Goal: Contribute content: Contribute content

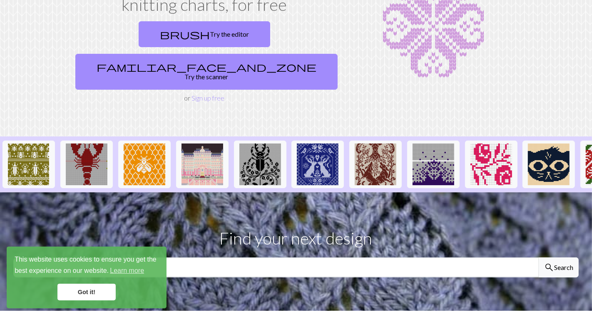
scroll to position [81, 0]
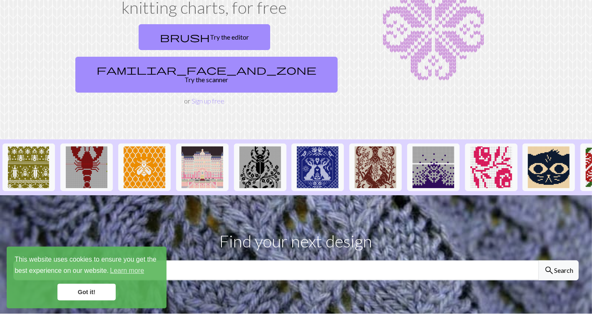
click at [105, 300] on link "Got it!" at bounding box center [86, 291] width 58 height 17
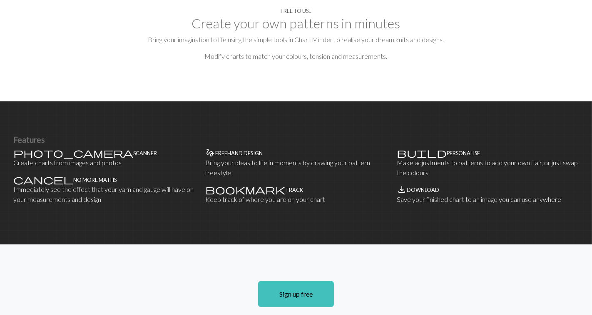
scroll to position [429, 0]
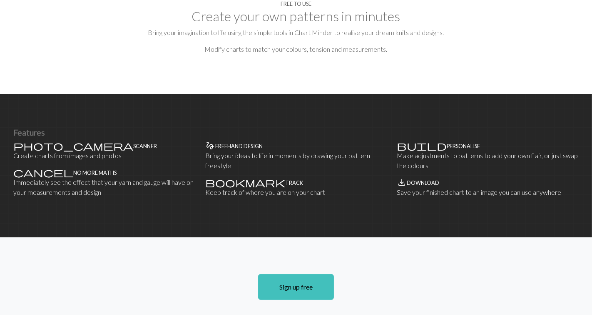
click at [275, 274] on link "Sign up free" at bounding box center [296, 287] width 76 height 26
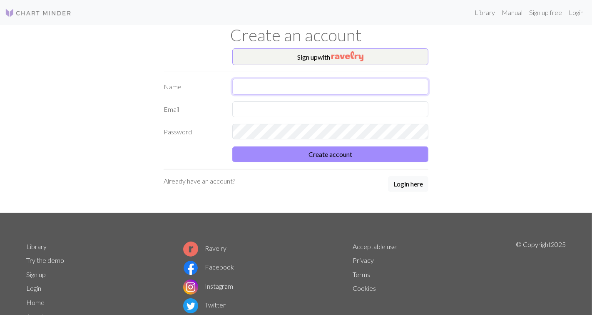
click at [371, 90] on input "text" at bounding box center [330, 87] width 196 height 16
type input "[PERSON_NAME]"
click at [354, 112] on input "text" at bounding box center [330, 109] width 196 height 16
type input "N"
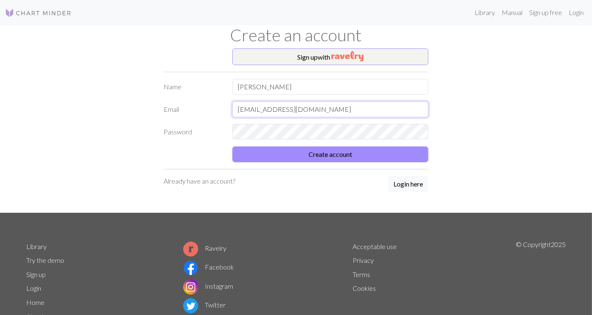
type input "n.janakarma@gmail.com"
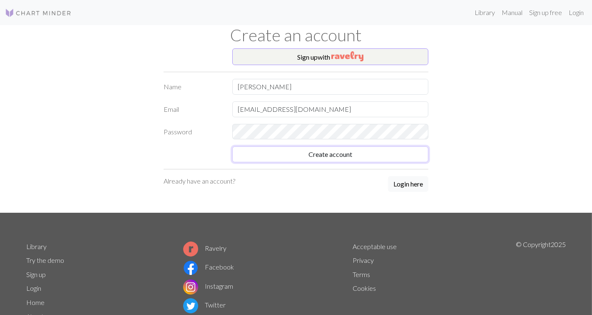
click at [327, 155] on button "Create account" at bounding box center [330, 154] width 196 height 16
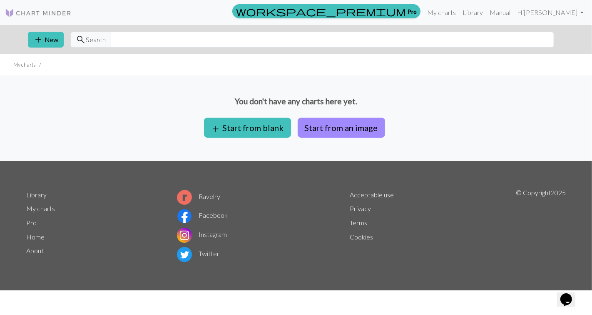
click at [264, 127] on button "add Start from blank" at bounding box center [247, 127] width 87 height 20
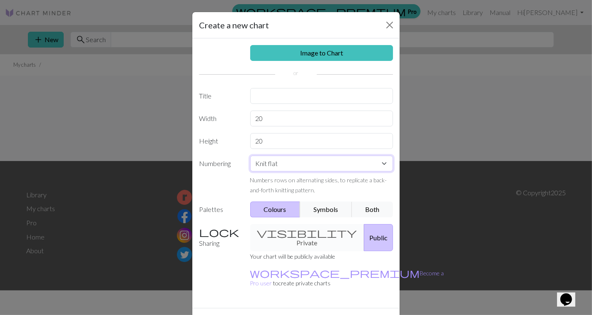
click at [376, 165] on select "Knit flat Knit in the round Lace knitting Cross stitch" at bounding box center [321, 163] width 143 height 16
click at [383, 165] on select "Knit flat Knit in the round Lace knitting Cross stitch" at bounding box center [321, 163] width 143 height 16
click at [387, 165] on select "Knit flat Knit in the round Lace knitting Cross stitch" at bounding box center [321, 163] width 143 height 16
click at [250, 155] on select "Knit flat Knit in the round Lace knitting Cross stitch" at bounding box center [321, 163] width 143 height 16
click at [288, 122] on input "20" at bounding box center [321, 118] width 143 height 16
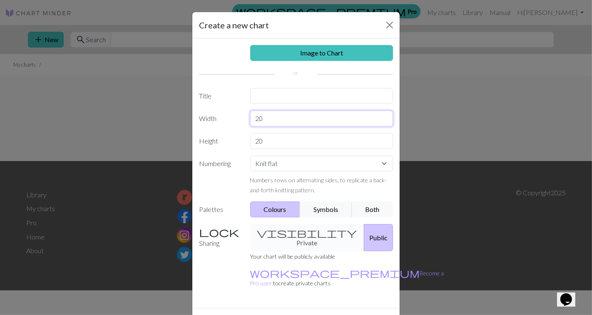
type input "2"
type input "56"
click at [291, 140] on input "20" at bounding box center [321, 141] width 143 height 16
type input "23"
click at [309, 231] on div "visibility Private Public" at bounding box center [321, 237] width 153 height 27
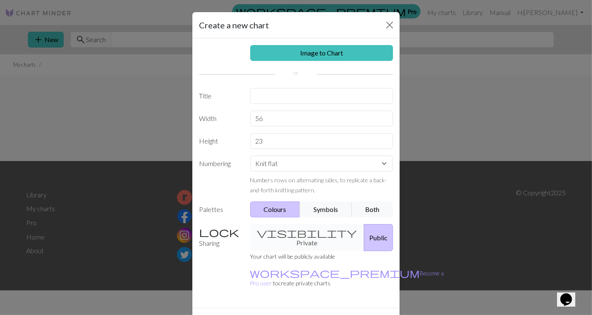
click at [310, 233] on div "visibility Private Public" at bounding box center [321, 237] width 153 height 27
click at [335, 213] on button "Symbols" at bounding box center [326, 209] width 52 height 16
click at [375, 213] on button "Both" at bounding box center [373, 209] width 42 height 16
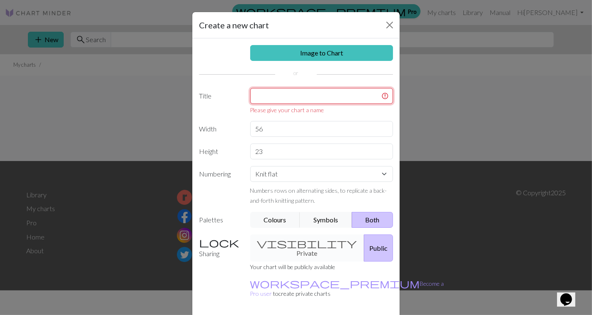
click at [302, 97] on input "text" at bounding box center [321, 96] width 143 height 16
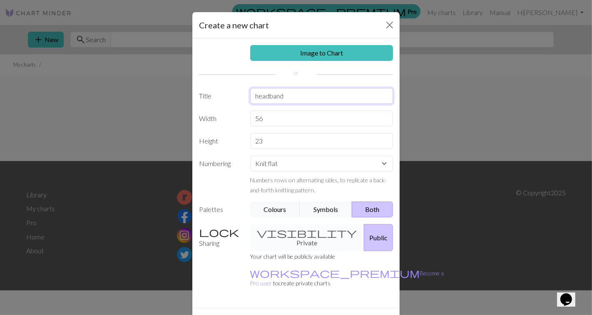
type input "headband"
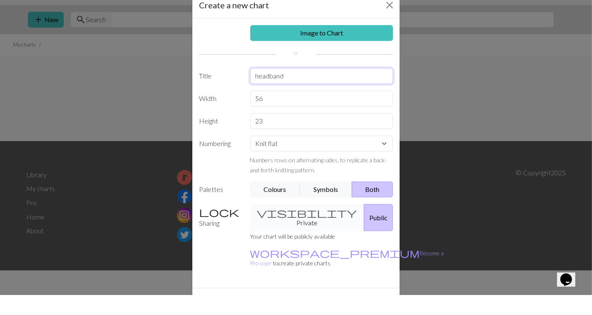
scroll to position [12, 0]
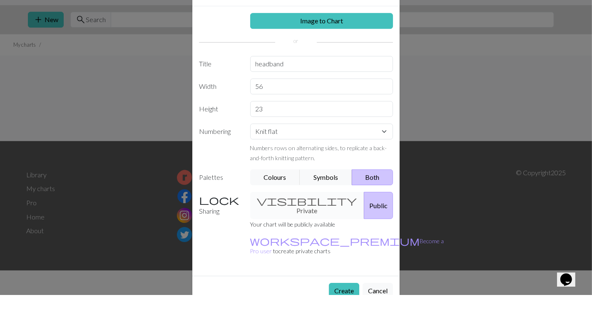
click at [345, 302] on button "Create" at bounding box center [344, 310] width 30 height 16
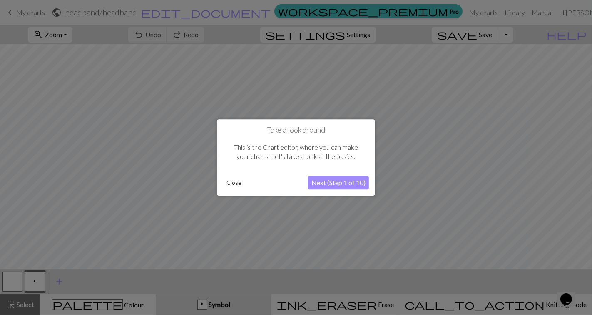
click at [360, 187] on button "Next (Step 1 of 10)" at bounding box center [338, 182] width 61 height 13
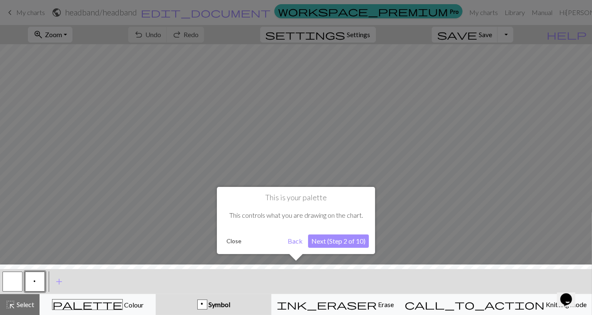
click at [359, 242] on button "Next (Step 2 of 10)" at bounding box center [338, 240] width 61 height 13
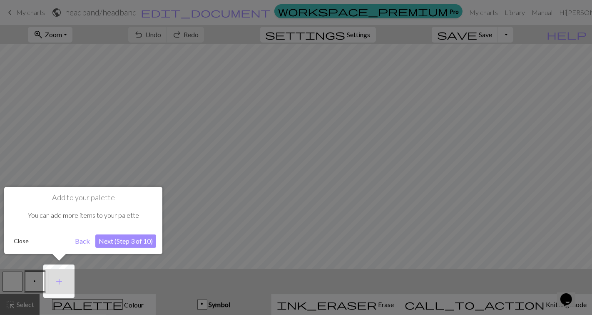
click at [135, 245] on button "Next (Step 3 of 10)" at bounding box center [125, 240] width 61 height 13
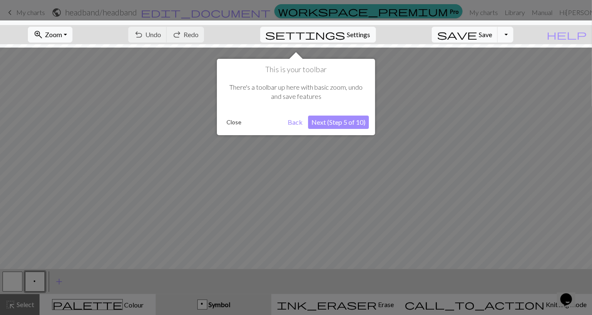
click at [338, 125] on button "Next (Step 5 of 10)" at bounding box center [338, 121] width 61 height 13
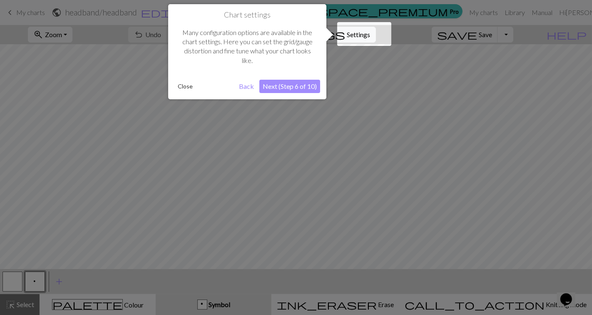
click at [302, 90] on button "Next (Step 6 of 10)" at bounding box center [290, 86] width 61 height 13
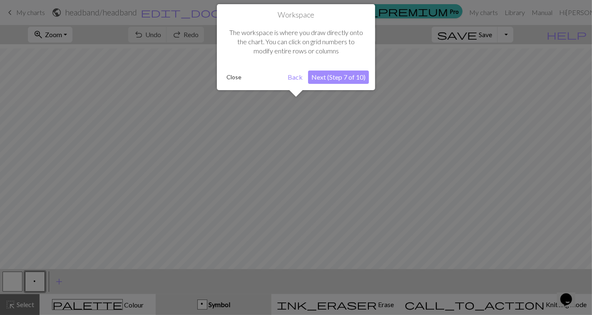
scroll to position [4, 0]
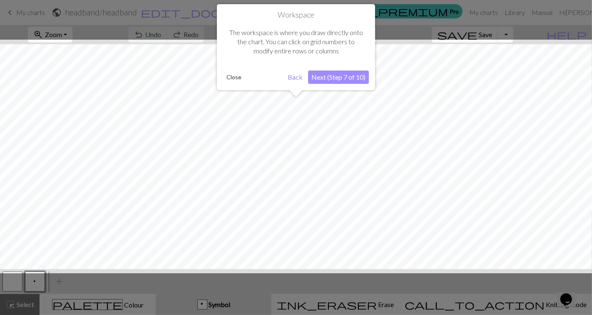
click at [339, 82] on button "Next (Step 7 of 10)" at bounding box center [338, 76] width 61 height 13
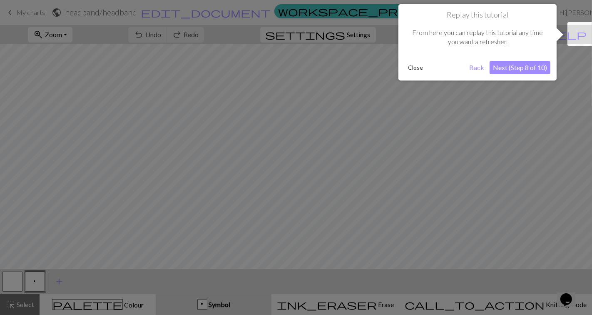
click at [522, 71] on button "Next (Step 8 of 10)" at bounding box center [520, 67] width 61 height 13
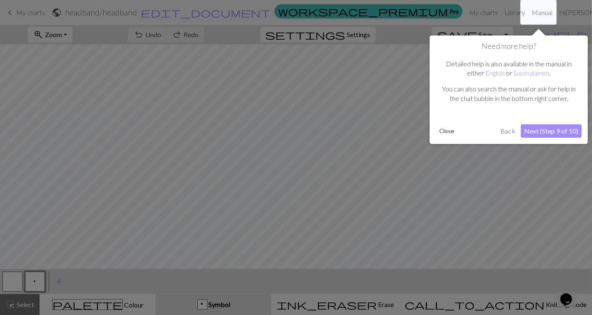
click at [564, 136] on button "Next (Step 9 of 10)" at bounding box center [551, 130] width 61 height 13
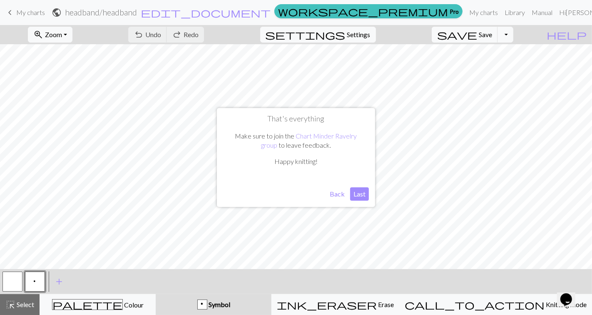
click at [362, 198] on button "Last" at bounding box center [359, 193] width 19 height 13
click at [361, 37] on span "Settings" at bounding box center [358, 35] width 23 height 10
select select "aran"
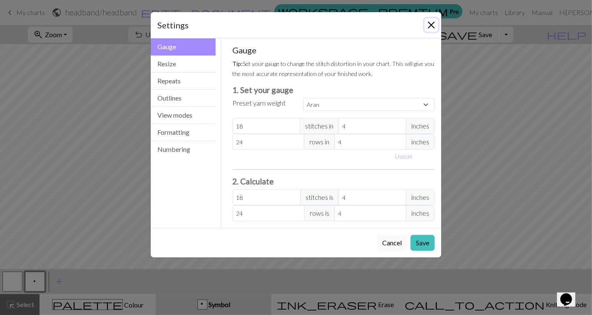
click at [430, 23] on button "Close" at bounding box center [431, 24] width 13 height 13
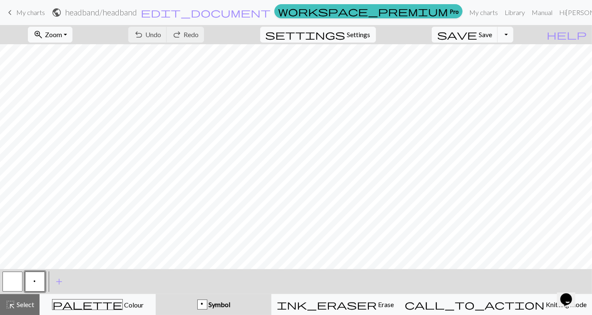
click at [260, 27] on button "settings Settings" at bounding box center [318, 35] width 116 height 16
select select "aran"
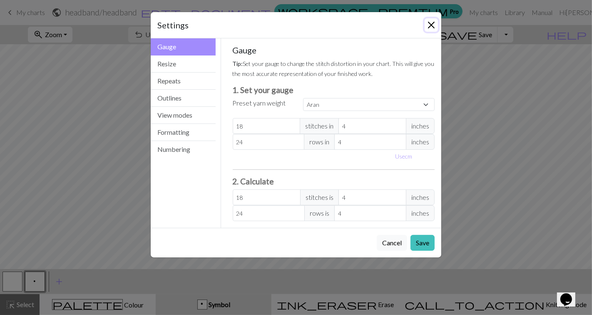
click at [437, 22] on button "Close" at bounding box center [431, 24] width 13 height 13
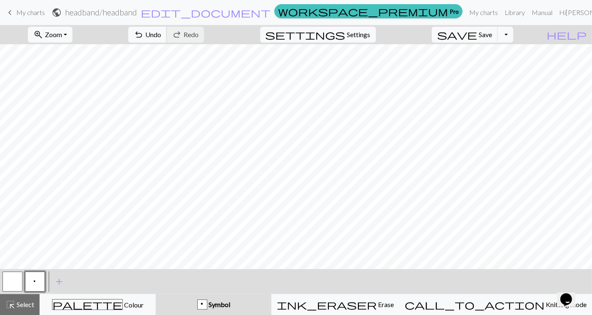
click at [161, 31] on span "Undo" at bounding box center [153, 34] width 16 height 8
click at [167, 40] on button "undo Undo Undo" at bounding box center [147, 35] width 39 height 16
click at [194, 37] on div "undo Undo Undo redo Redo Redo" at bounding box center [166, 34] width 88 height 19
click at [196, 37] on div "undo Undo Undo redo Redo Redo" at bounding box center [166, 34] width 88 height 19
click at [200, 37] on div "undo Undo Undo redo Redo Redo" at bounding box center [166, 34] width 88 height 19
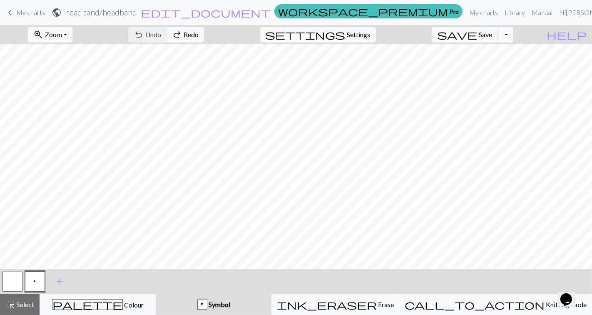
click at [198, 39] on div "undo Undo Undo redo Redo Redo" at bounding box center [166, 34] width 88 height 19
click at [267, 304] on div "p Symbol" at bounding box center [214, 304] width 106 height 10
click at [230, 305] on span "Symbol" at bounding box center [218, 304] width 23 height 8
click at [207, 307] on div "p" at bounding box center [202, 305] width 9 height 10
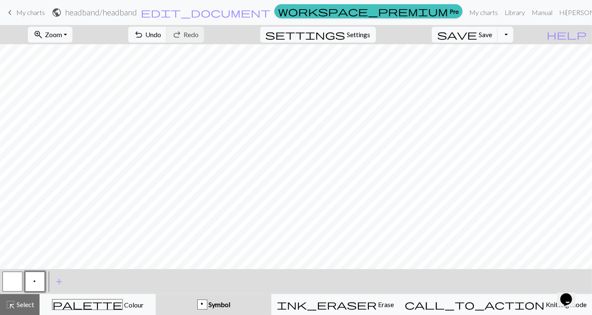
click at [230, 303] on span "Symbol" at bounding box center [218, 304] width 23 height 8
click at [545, 306] on span "Knitting mode" at bounding box center [566, 304] width 42 height 8
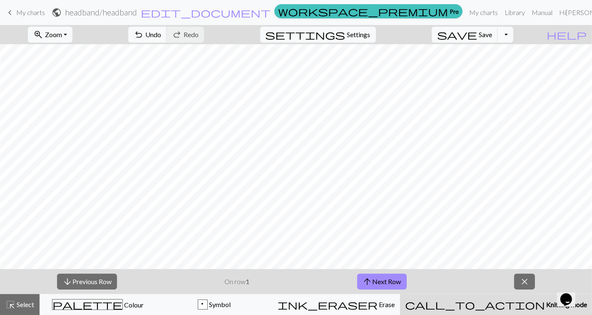
click at [400, 294] on button "call_to_action Knitting mode Knitting mode" at bounding box center [496, 304] width 192 height 21
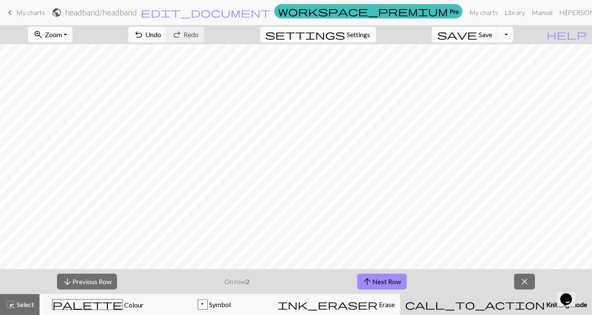
click at [400, 294] on button "call_to_action Knitting mode Knitting mode" at bounding box center [496, 304] width 192 height 21
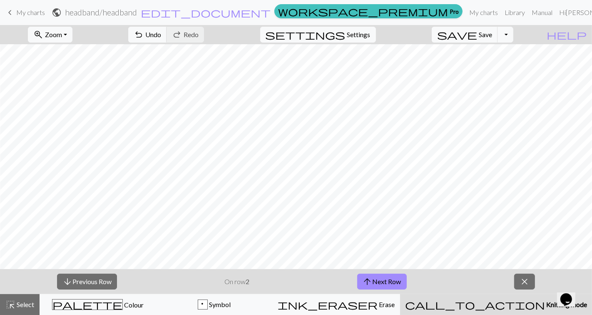
click at [400, 294] on button "call_to_action Knitting mode Knitting mode" at bounding box center [496, 304] width 192 height 21
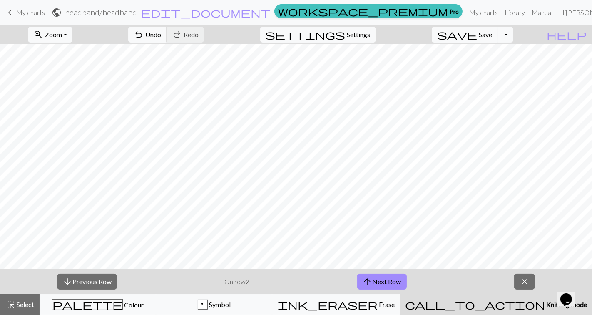
click at [400, 294] on button "call_to_action Knitting mode Knitting mode" at bounding box center [496, 304] width 192 height 21
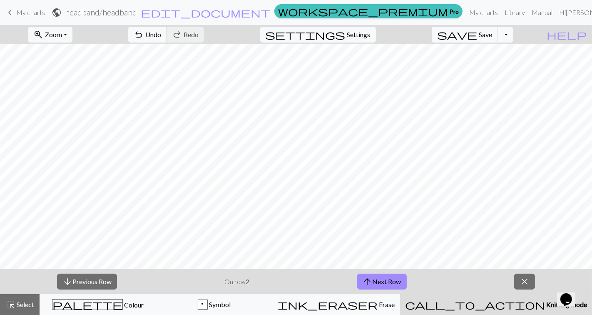
click at [400, 294] on button "call_to_action Knitting mode Knitting mode" at bounding box center [496, 304] width 192 height 21
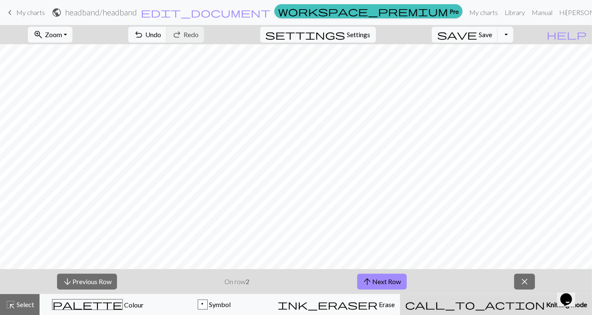
click at [400, 294] on button "call_to_action Knitting mode Knitting mode" at bounding box center [496, 304] width 192 height 21
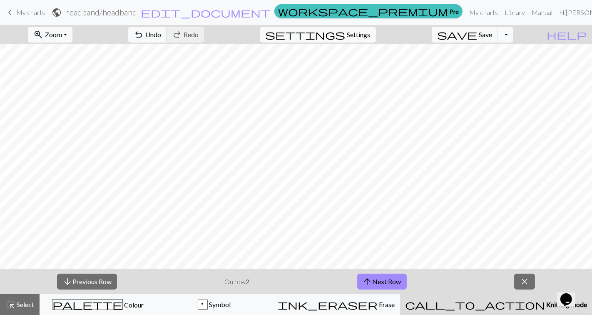
click at [400, 294] on button "call_to_action Knitting mode Knitting mode" at bounding box center [496, 304] width 192 height 21
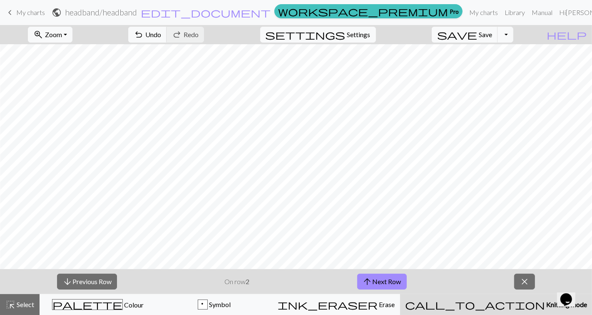
click at [400, 294] on button "call_to_action Knitting mode Knitting mode" at bounding box center [496, 304] width 192 height 21
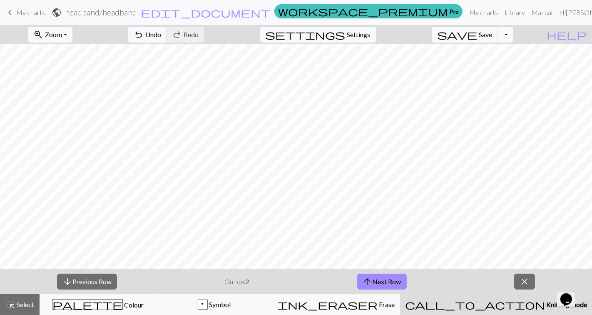
click at [400, 294] on button "call_to_action Knitting mode Knitting mode" at bounding box center [496, 304] width 192 height 21
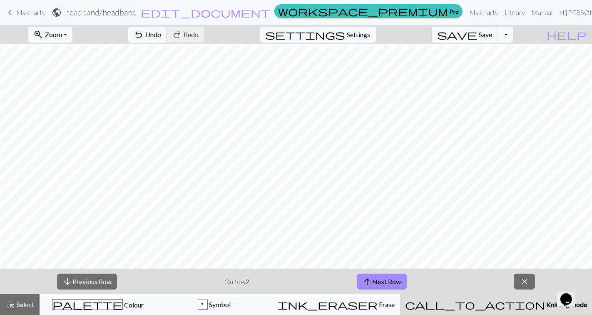
click at [400, 294] on button "call_to_action Knitting mode Knitting mode" at bounding box center [496, 304] width 192 height 21
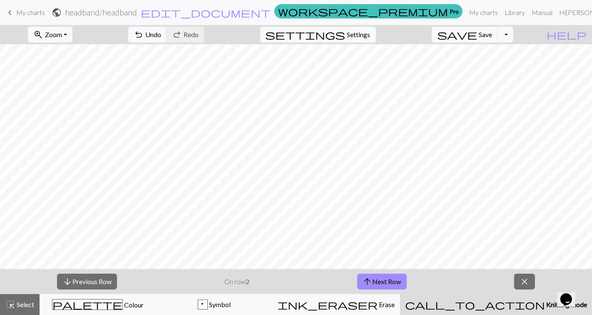
click at [400, 294] on button "call_to_action Knitting mode Knitting mode" at bounding box center [496, 304] width 192 height 21
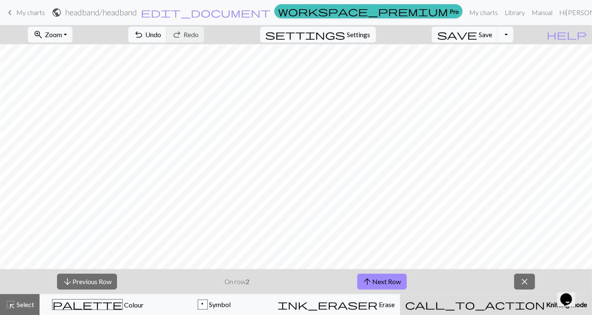
click at [400, 294] on button "call_to_action Knitting mode Knitting mode" at bounding box center [496, 304] width 192 height 21
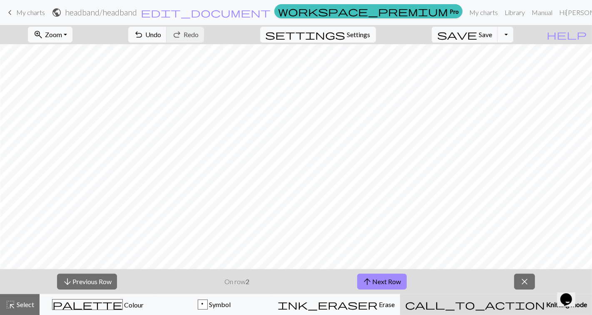
click at [400, 294] on button "call_to_action Knitting mode Knitting mode" at bounding box center [496, 304] width 192 height 21
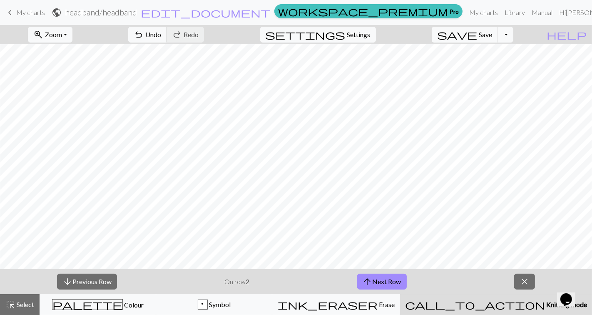
click at [400, 294] on button "call_to_action Knitting mode Knitting mode" at bounding box center [496, 304] width 192 height 21
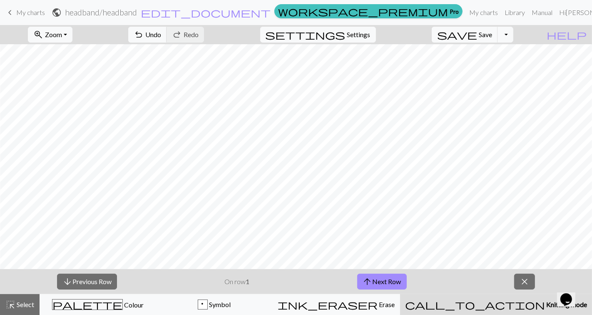
click at [400, 294] on button "call_to_action Knitting mode Knitting mode" at bounding box center [496, 304] width 192 height 21
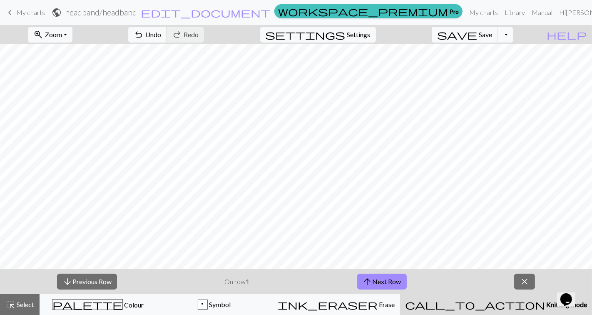
click at [400, 294] on button "call_to_action Knitting mode Knitting mode" at bounding box center [496, 304] width 192 height 21
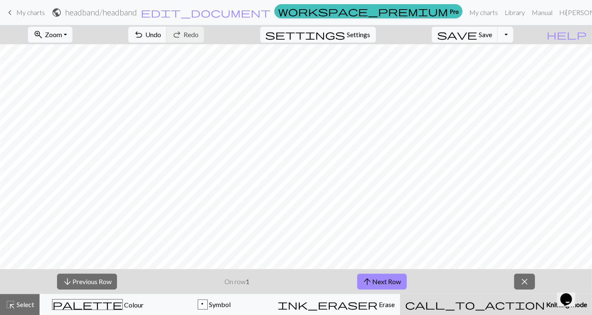
click at [400, 294] on button "call_to_action Knitting mode Knitting mode" at bounding box center [496, 304] width 192 height 21
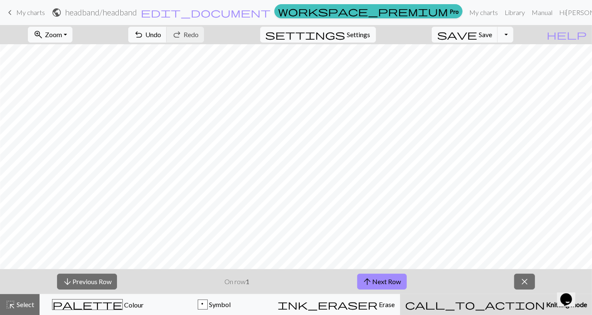
click at [400, 294] on button "call_to_action Knitting mode Knitting mode" at bounding box center [496, 304] width 192 height 21
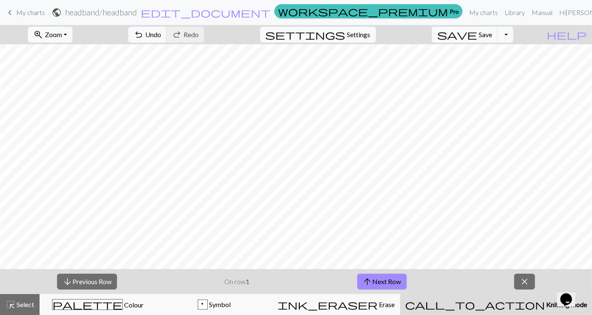
click at [400, 294] on button "call_to_action Knitting mode Knitting mode" at bounding box center [496, 304] width 192 height 21
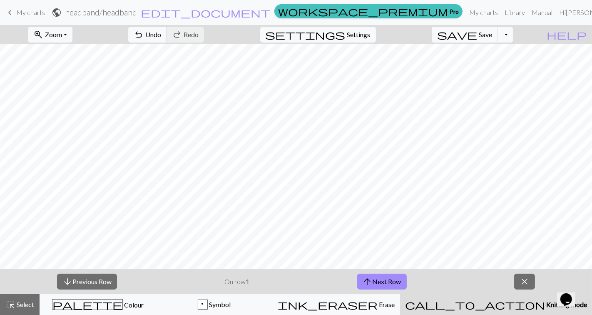
click at [400, 294] on button "call_to_action Knitting mode Knitting mode" at bounding box center [496, 304] width 192 height 21
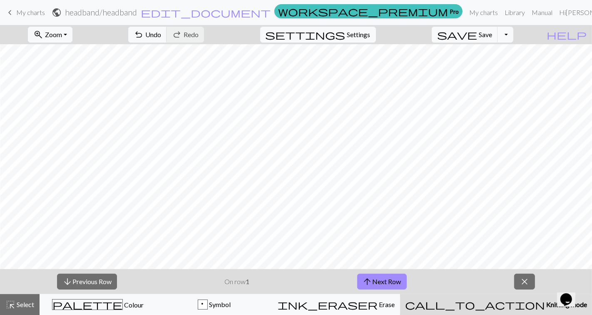
click at [400, 294] on button "call_to_action Knitting mode Knitting mode" at bounding box center [496, 304] width 192 height 21
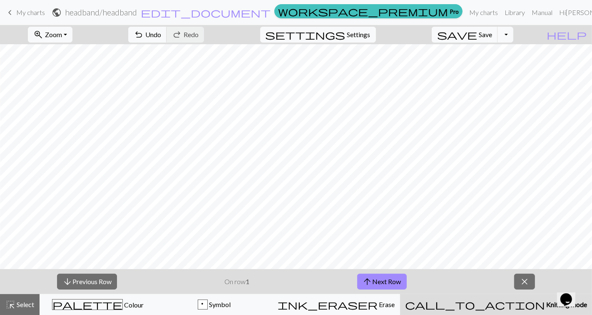
click at [400, 294] on button "call_to_action Knitting mode Knitting mode" at bounding box center [496, 304] width 192 height 21
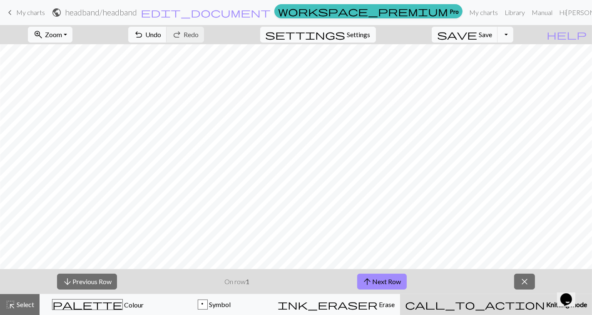
click at [400, 294] on button "call_to_action Knitting mode Knitting mode" at bounding box center [496, 304] width 192 height 21
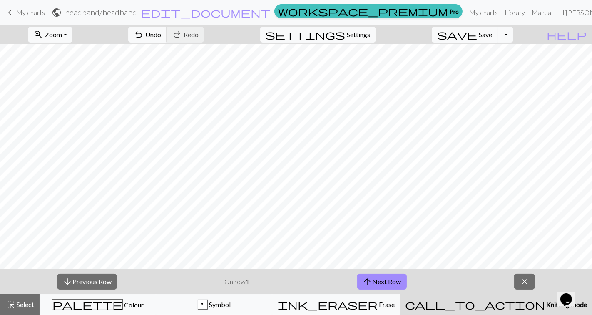
click at [400, 294] on button "call_to_action Knitting mode Knitting mode" at bounding box center [496, 304] width 192 height 21
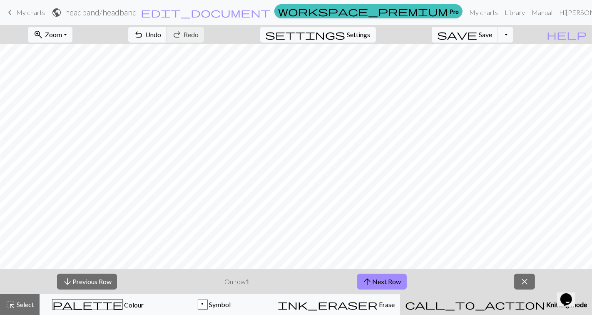
click at [400, 294] on button "call_to_action Knitting mode Knitting mode" at bounding box center [496, 304] width 192 height 21
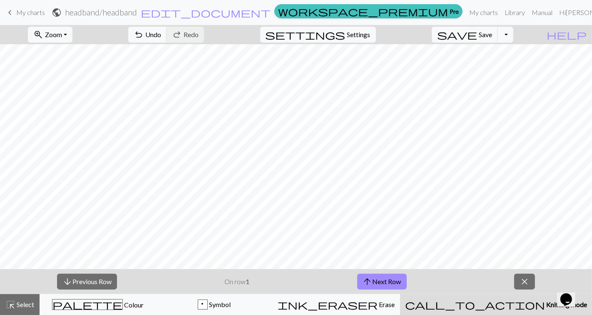
click at [400, 294] on button "call_to_action Knitting mode Knitting mode" at bounding box center [496, 304] width 192 height 21
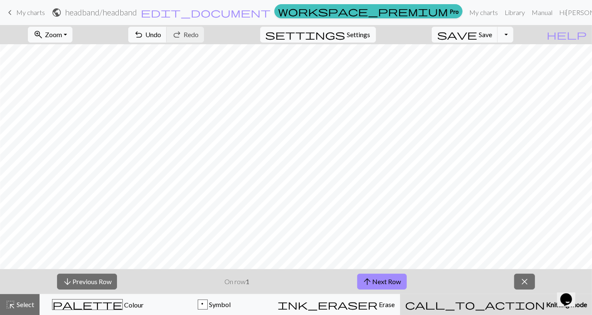
click at [400, 294] on button "call_to_action Knitting mode Knitting mode" at bounding box center [496, 304] width 192 height 21
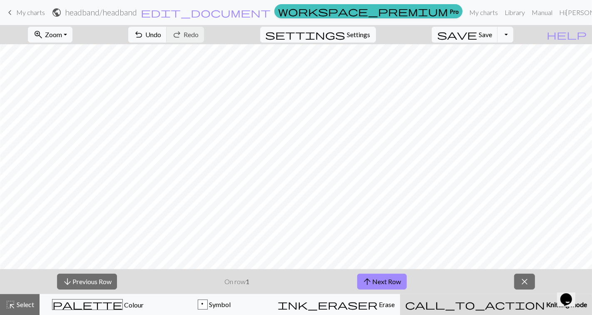
click at [400, 294] on button "call_to_action Knitting mode Knitting mode" at bounding box center [496, 304] width 192 height 21
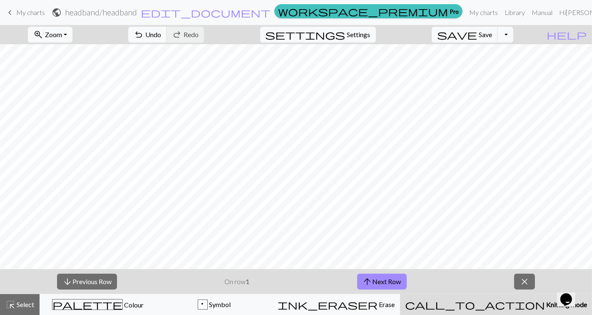
click at [400, 294] on button "call_to_action Knitting mode Knitting mode" at bounding box center [496, 304] width 192 height 21
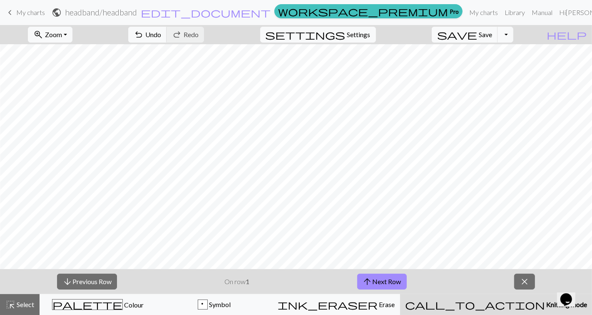
click at [400, 294] on button "call_to_action Knitting mode Knitting mode" at bounding box center [496, 304] width 192 height 21
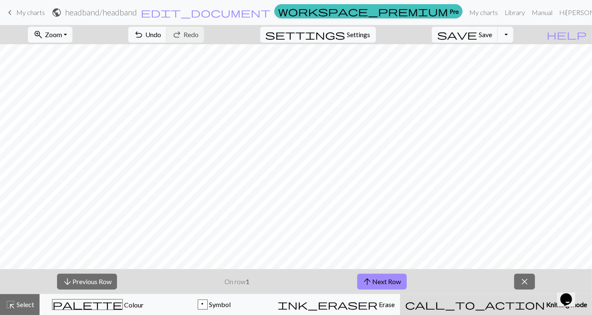
click at [400, 294] on button "call_to_action Knitting mode Knitting mode" at bounding box center [496, 304] width 192 height 21
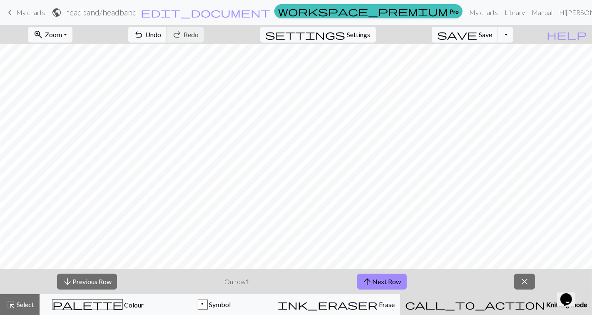
click at [400, 294] on button "call_to_action Knitting mode Knitting mode" at bounding box center [496, 304] width 192 height 21
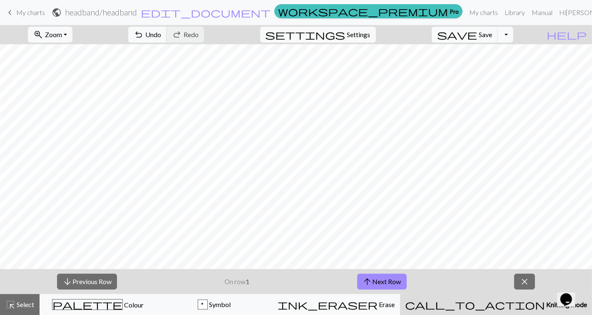
click at [400, 294] on button "call_to_action Knitting mode Knitting mode" at bounding box center [496, 304] width 192 height 21
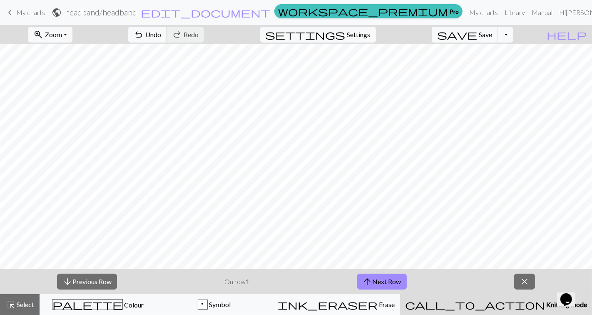
click at [400, 294] on button "call_to_action Knitting mode Knitting mode" at bounding box center [496, 304] width 192 height 21
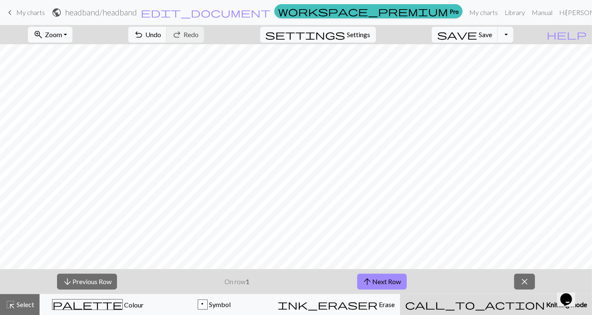
click at [400, 294] on button "call_to_action Knitting mode Knitting mode" at bounding box center [496, 304] width 192 height 21
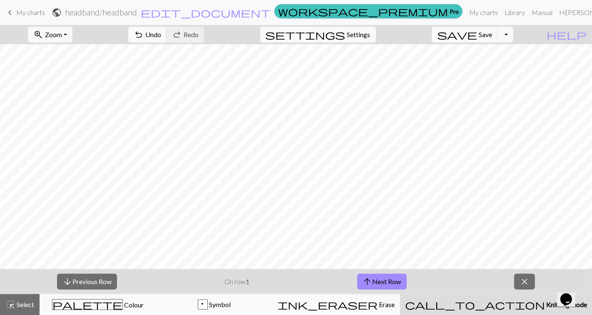
click at [400, 294] on button "call_to_action Knitting mode Knitting mode" at bounding box center [496, 304] width 192 height 21
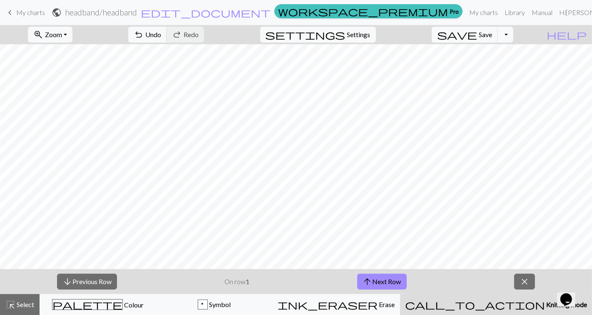
click at [400, 294] on button "call_to_action Knitting mode Knitting mode" at bounding box center [496, 304] width 192 height 21
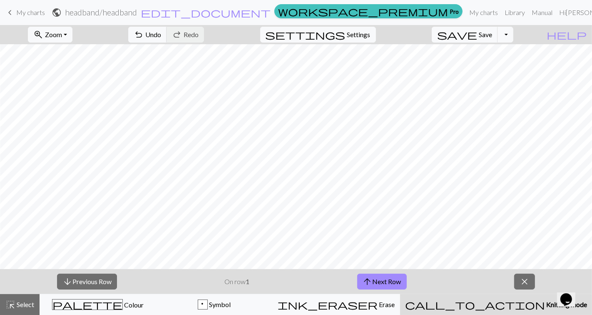
click at [400, 294] on button "call_to_action Knitting mode Knitting mode" at bounding box center [496, 304] width 192 height 21
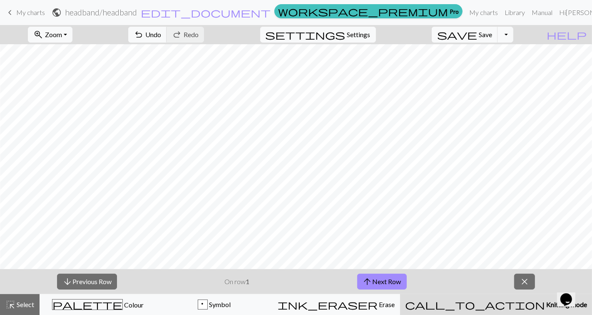
click at [400, 294] on button "call_to_action Knitting mode Knitting mode" at bounding box center [496, 304] width 192 height 21
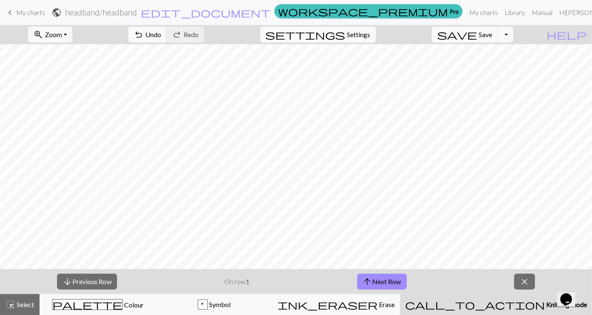
click at [400, 294] on button "call_to_action Knitting mode Knitting mode" at bounding box center [496, 304] width 192 height 21
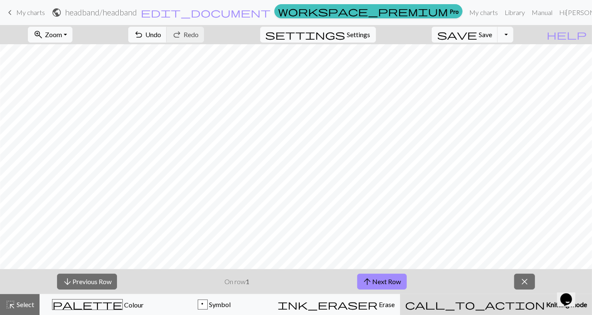
click at [400, 294] on button "call_to_action Knitting mode Knitting mode" at bounding box center [496, 304] width 192 height 21
click at [231, 305] on span "Symbol" at bounding box center [219, 304] width 23 height 8
click at [231, 303] on span "Symbol" at bounding box center [219, 304] width 23 height 8
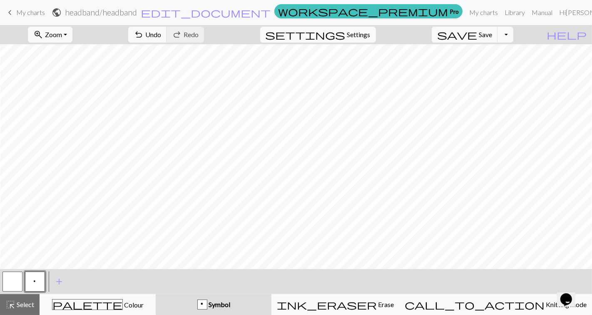
click at [123, 302] on span "Colour" at bounding box center [133, 304] width 21 height 8
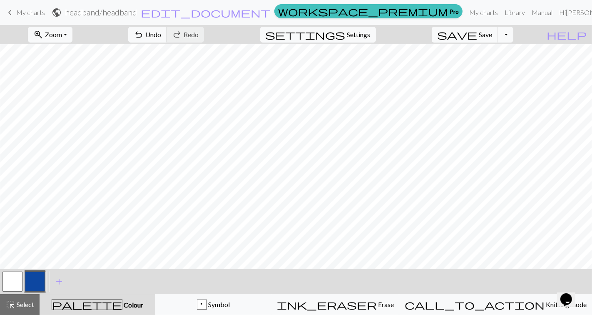
click at [230, 307] on span "Symbol" at bounding box center [218, 304] width 23 height 8
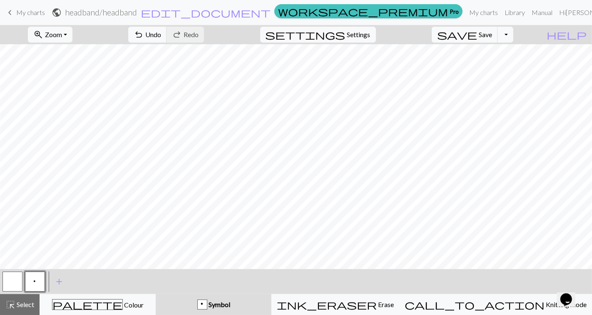
click at [60, 285] on span "add" at bounding box center [59, 281] width 10 height 12
click at [16, 288] on button "button" at bounding box center [12, 281] width 20 height 20
click at [17, 285] on button "button" at bounding box center [12, 281] width 20 height 20
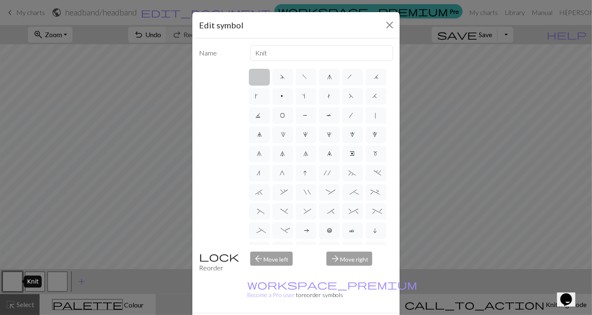
scroll to position [61, 0]
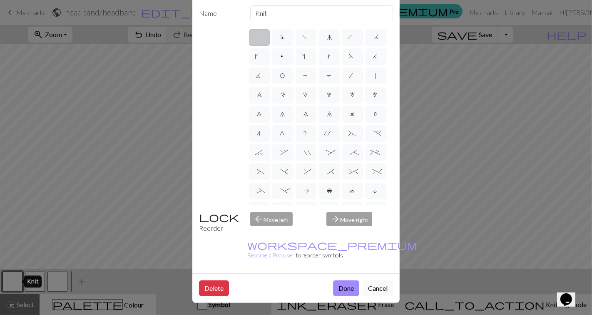
click at [307, 72] on span "P" at bounding box center [306, 76] width 5 height 8
click at [307, 70] on input "P" at bounding box center [306, 72] width 5 height 5
radio input "true"
type input "purl"
click at [348, 291] on button "Done" at bounding box center [346, 288] width 26 height 16
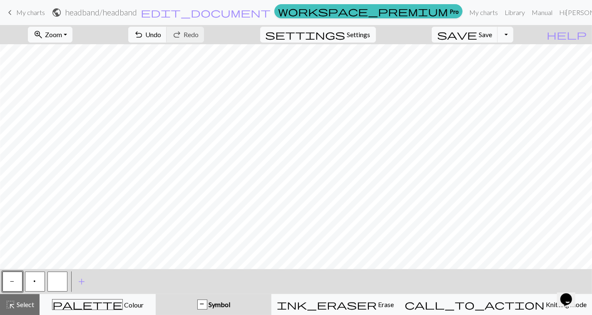
click at [32, 282] on button "p" at bounding box center [35, 281] width 20 height 20
click at [167, 41] on button "undo Undo Undo" at bounding box center [147, 35] width 39 height 16
click at [18, 282] on button "button" at bounding box center [12, 281] width 20 height 20
click at [59, 284] on button "button" at bounding box center [57, 281] width 20 height 20
click at [38, 288] on button "p" at bounding box center [35, 281] width 20 height 20
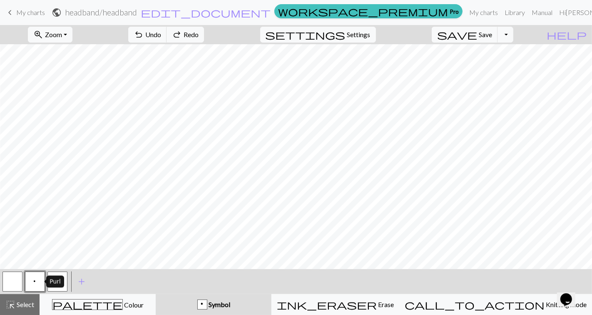
click at [67, 295] on button "palette Colour Colour" at bounding box center [98, 304] width 116 height 21
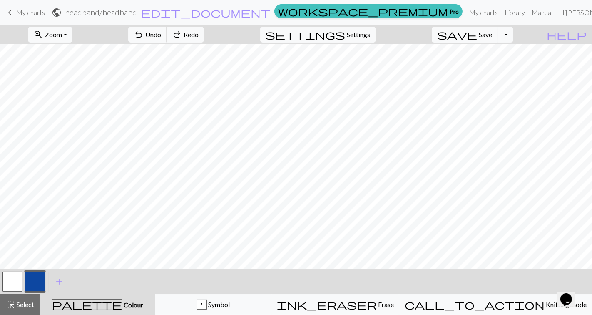
click at [19, 285] on button "button" at bounding box center [12, 281] width 20 height 20
click at [41, 288] on button "button" at bounding box center [35, 281] width 20 height 20
click at [230, 305] on span "Symbol" at bounding box center [218, 304] width 23 height 8
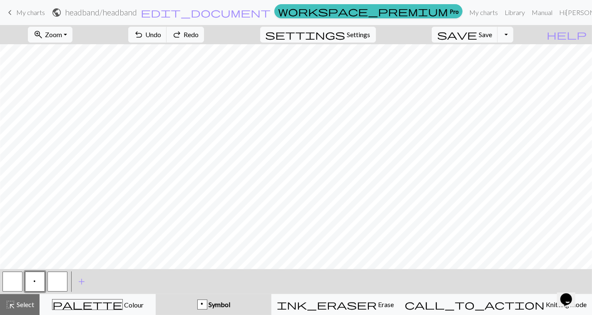
click at [156, 294] on button "p Symbol" at bounding box center [214, 304] width 116 height 21
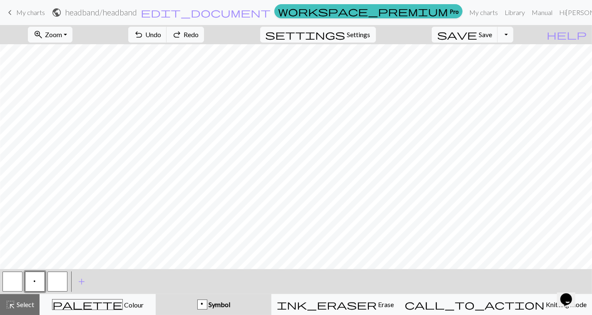
click at [156, 294] on button "p Symbol" at bounding box center [214, 304] width 116 height 21
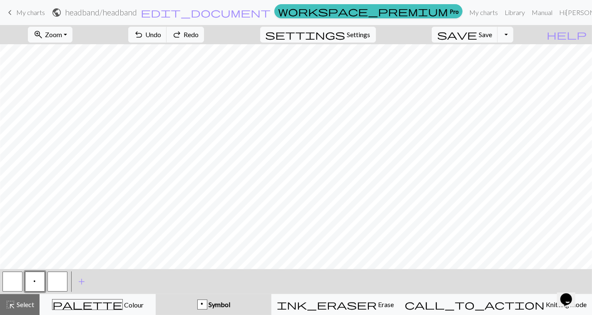
click at [156, 294] on button "p Symbol" at bounding box center [214, 304] width 116 height 21
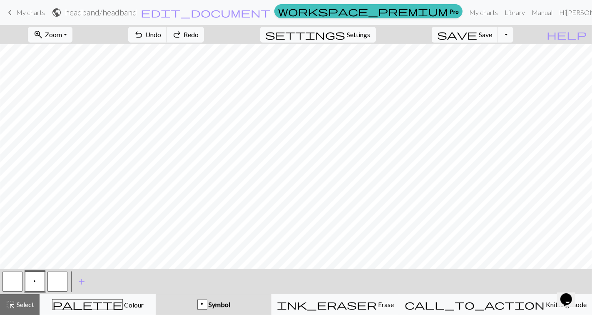
click at [156, 294] on button "p Symbol" at bounding box center [214, 304] width 116 height 21
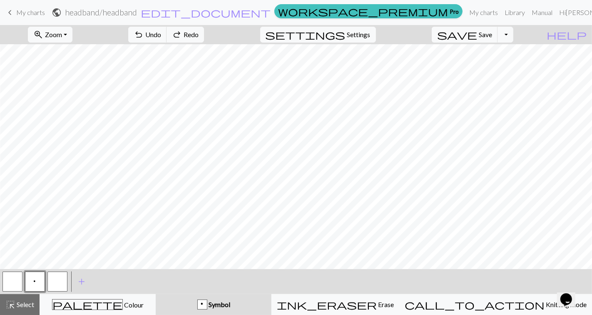
click at [156, 294] on button "p Symbol" at bounding box center [214, 304] width 116 height 21
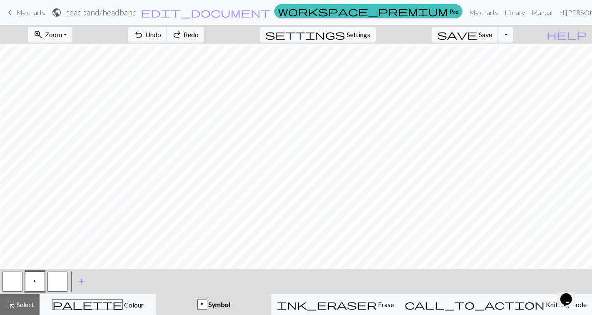
click at [156, 294] on button "p Symbol" at bounding box center [214, 304] width 116 height 21
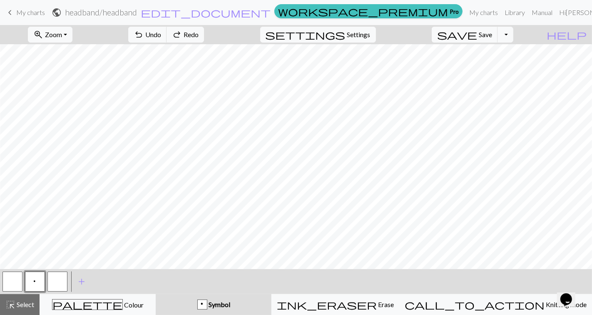
click at [156, 294] on button "p Symbol" at bounding box center [214, 304] width 116 height 21
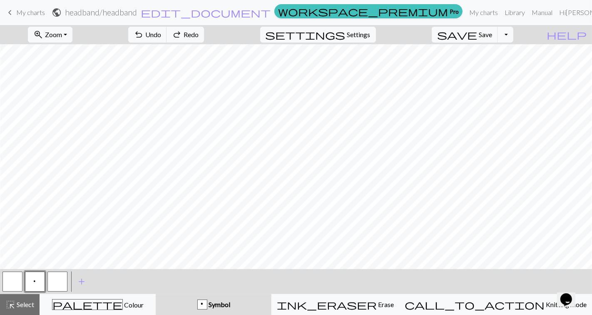
click at [156, 294] on button "p Symbol" at bounding box center [214, 304] width 116 height 21
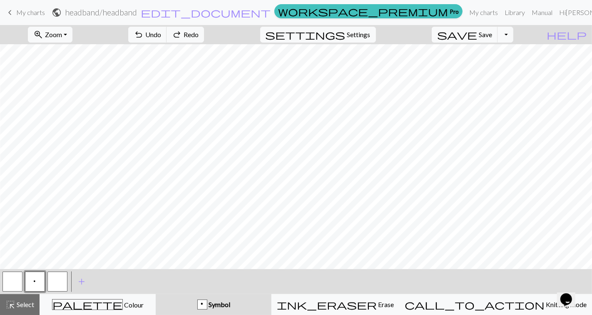
click at [156, 294] on button "p Symbol" at bounding box center [214, 304] width 116 height 21
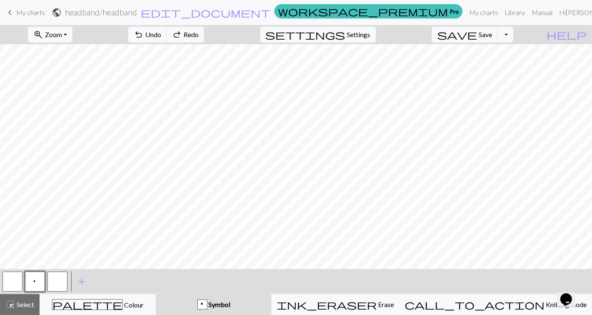
click at [156, 294] on button "p Symbol" at bounding box center [214, 304] width 116 height 21
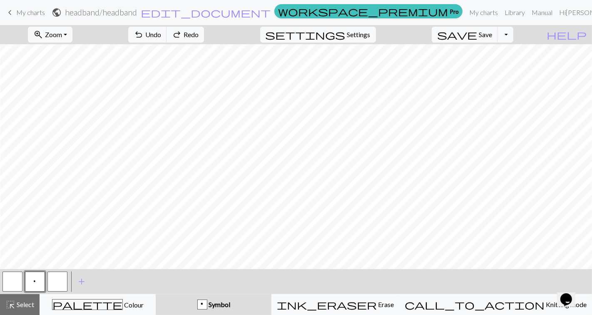
click at [156, 294] on button "p Symbol" at bounding box center [214, 304] width 116 height 21
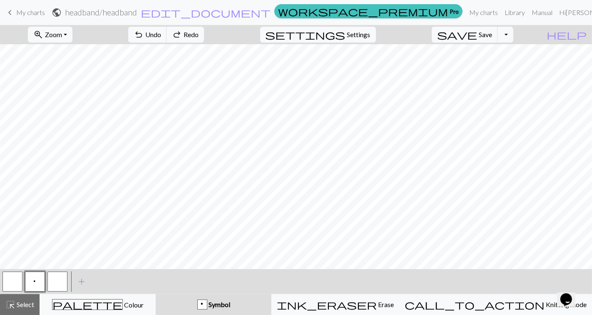
click at [156, 294] on button "p Symbol" at bounding box center [214, 304] width 116 height 21
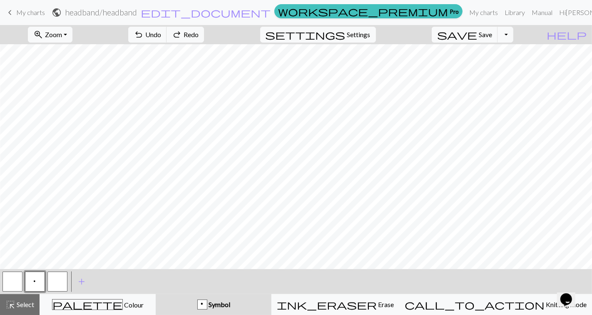
click at [156, 294] on button "p Symbol" at bounding box center [214, 304] width 116 height 21
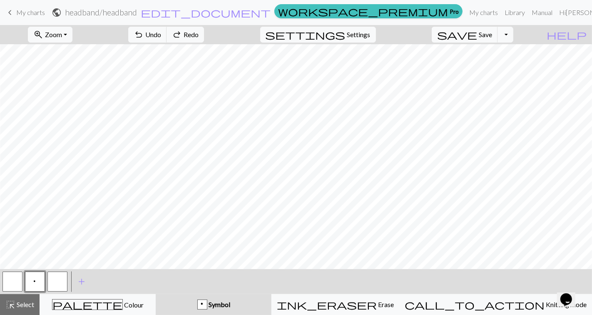
click at [156, 294] on button "p Symbol" at bounding box center [214, 304] width 116 height 21
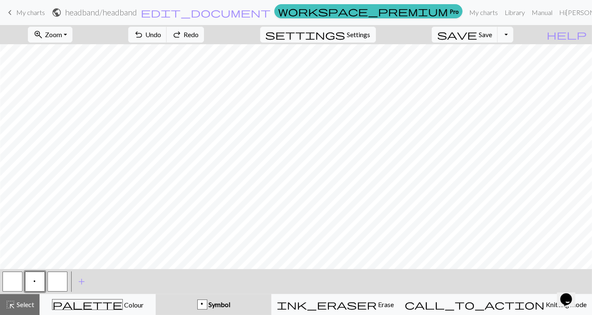
click at [156, 294] on button "p Symbol" at bounding box center [214, 304] width 116 height 21
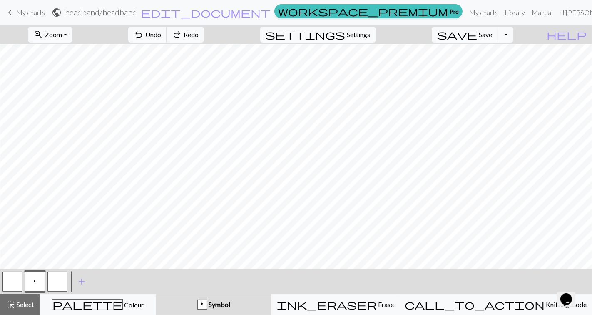
click at [156, 294] on button "p Symbol" at bounding box center [214, 304] width 116 height 21
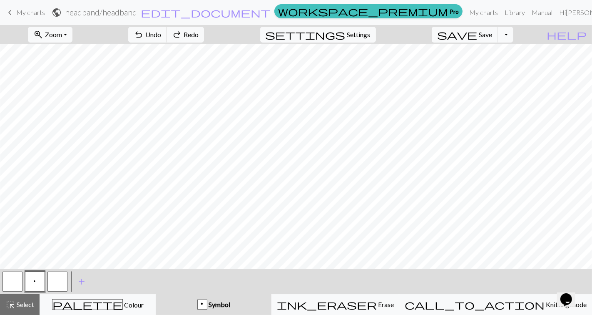
click at [156, 294] on button "p Symbol" at bounding box center [214, 304] width 116 height 21
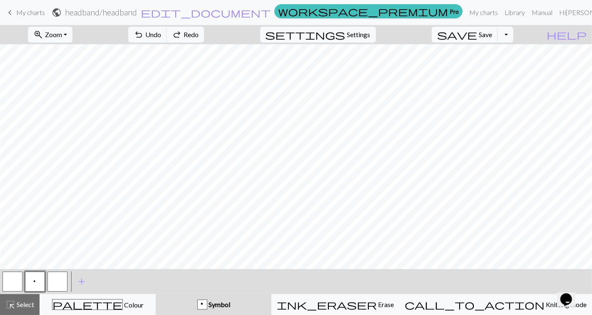
click at [156, 294] on button "p Symbol" at bounding box center [214, 304] width 116 height 21
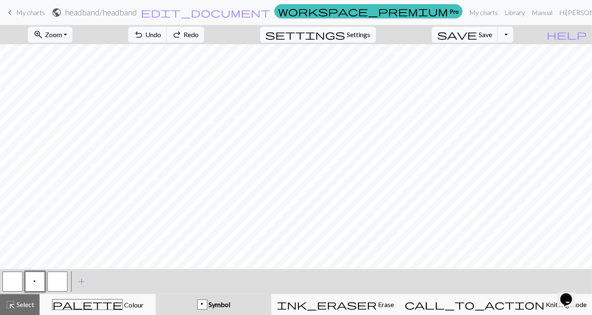
click at [156, 294] on button "p Symbol" at bounding box center [214, 304] width 116 height 21
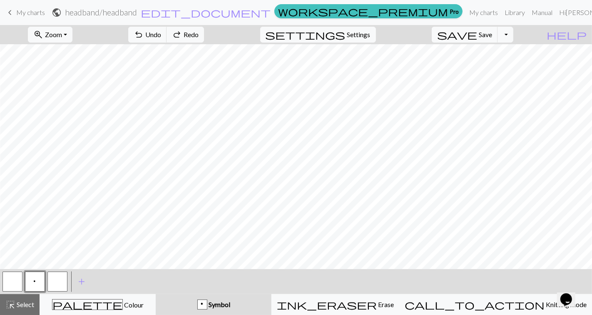
click at [156, 294] on button "p Symbol" at bounding box center [214, 304] width 116 height 21
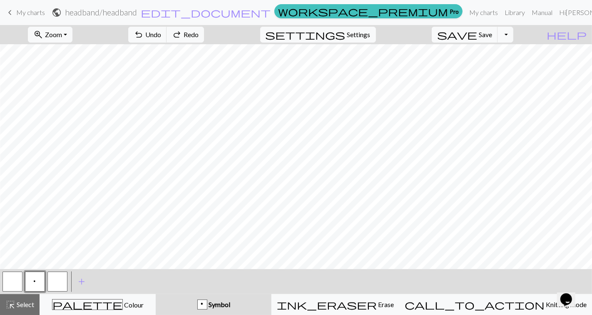
click at [156, 294] on button "p Symbol" at bounding box center [214, 304] width 116 height 21
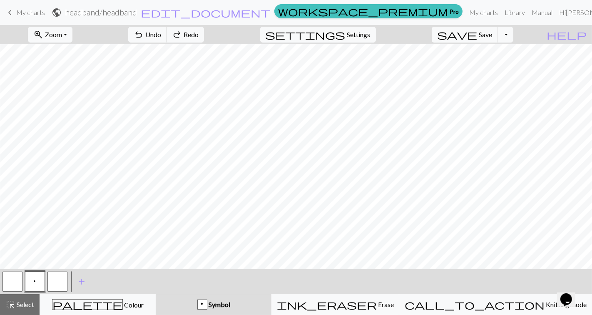
click at [156, 294] on button "p Symbol" at bounding box center [214, 304] width 116 height 21
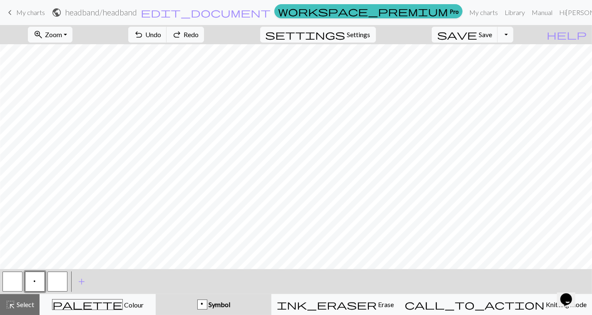
click at [156, 294] on button "p Symbol" at bounding box center [214, 304] width 116 height 21
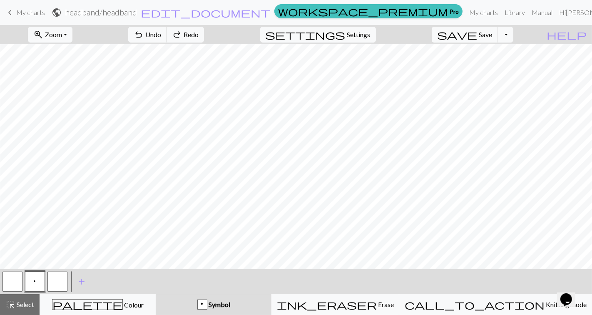
click at [156, 294] on button "p Symbol" at bounding box center [214, 304] width 116 height 21
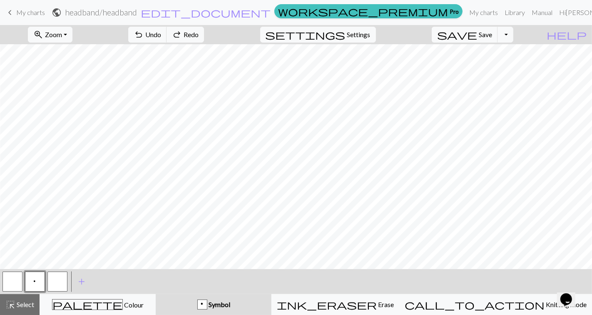
click at [156, 294] on button "p Symbol" at bounding box center [214, 304] width 116 height 21
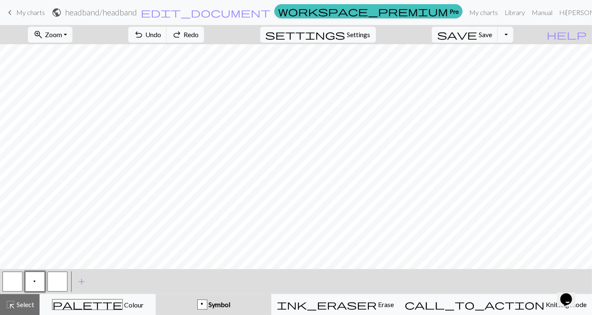
click at [156, 294] on button "p Symbol" at bounding box center [214, 304] width 116 height 21
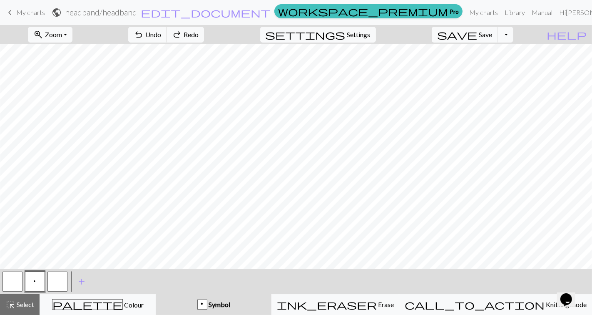
click at [156, 294] on button "p Symbol" at bounding box center [214, 304] width 116 height 21
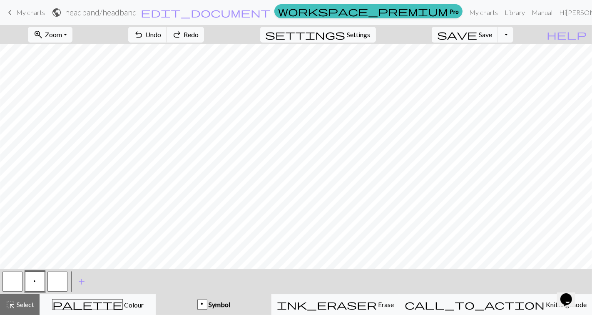
click at [156, 294] on button "p Symbol" at bounding box center [214, 304] width 116 height 21
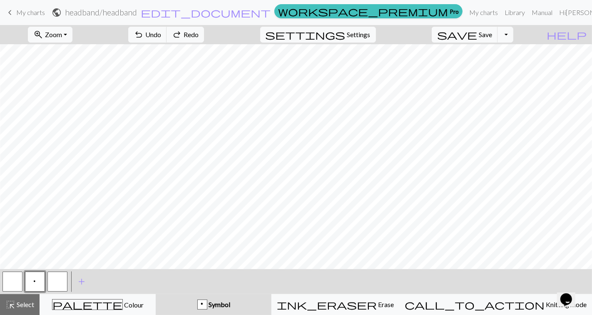
click at [156, 294] on button "p Symbol" at bounding box center [214, 304] width 116 height 21
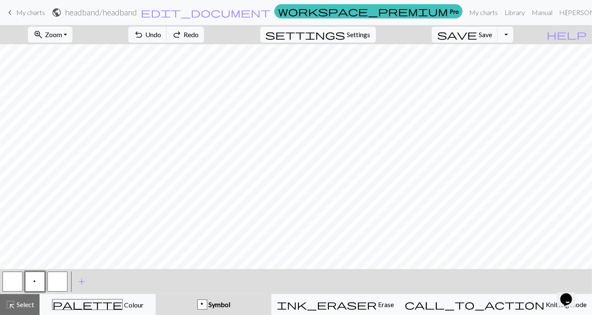
click at [156, 294] on button "p Symbol" at bounding box center [214, 304] width 116 height 21
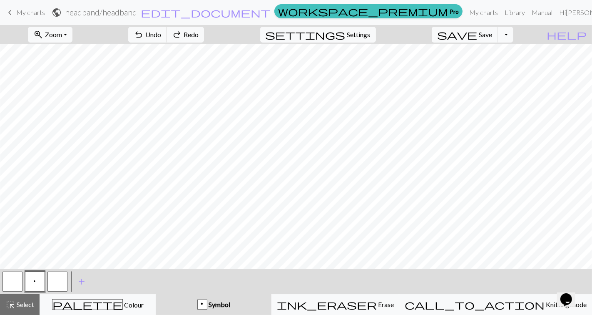
click at [156, 294] on button "p Symbol" at bounding box center [214, 304] width 116 height 21
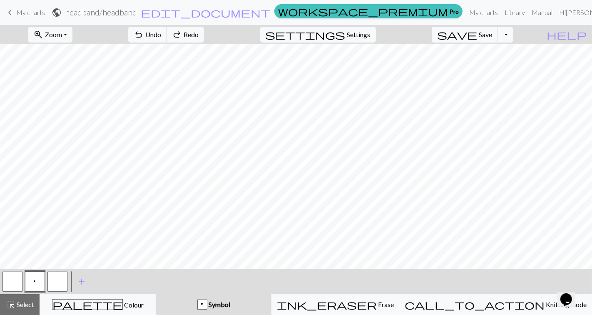
click at [156, 294] on button "p Symbol" at bounding box center [214, 304] width 116 height 21
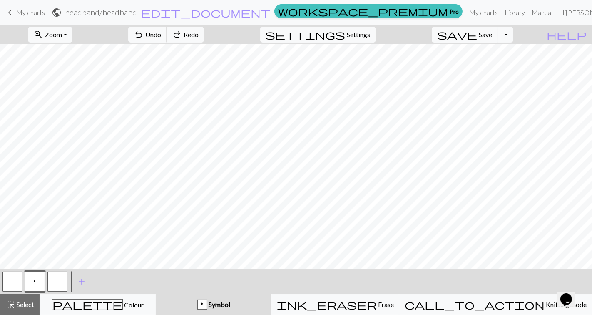
click at [156, 294] on button "p Symbol" at bounding box center [214, 304] width 116 height 21
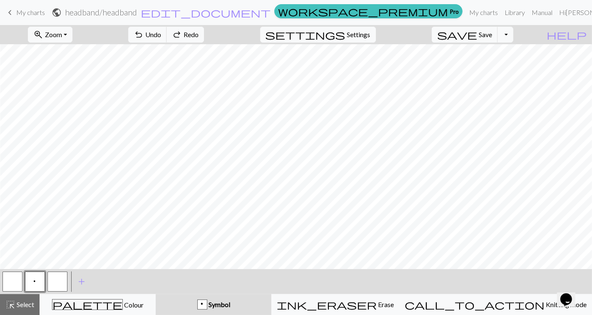
click at [156, 294] on button "p Symbol" at bounding box center [214, 304] width 116 height 21
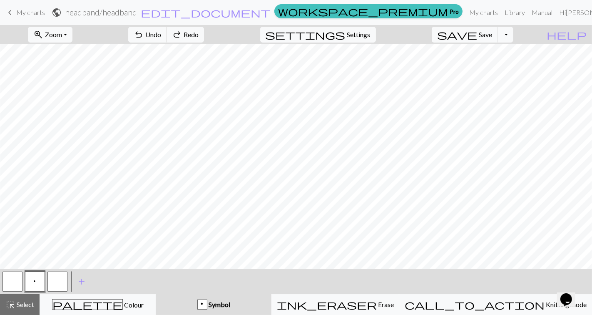
click at [156, 294] on button "p Symbol" at bounding box center [214, 304] width 116 height 21
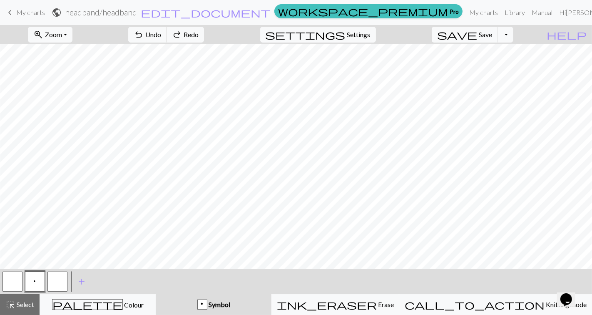
click at [156, 294] on button "p Symbol" at bounding box center [214, 304] width 116 height 21
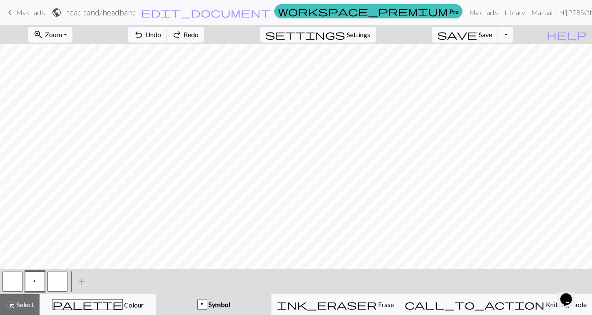
click at [156, 294] on button "p Symbol" at bounding box center [214, 304] width 116 height 21
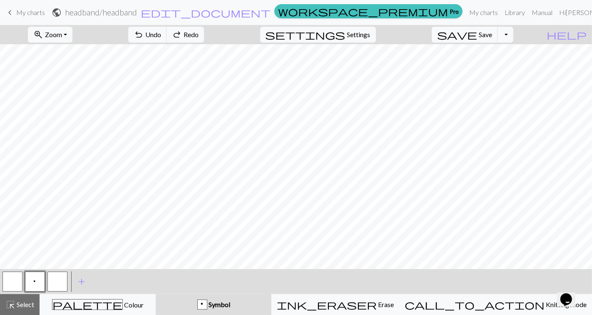
click at [156, 294] on button "p Symbol" at bounding box center [214, 304] width 116 height 21
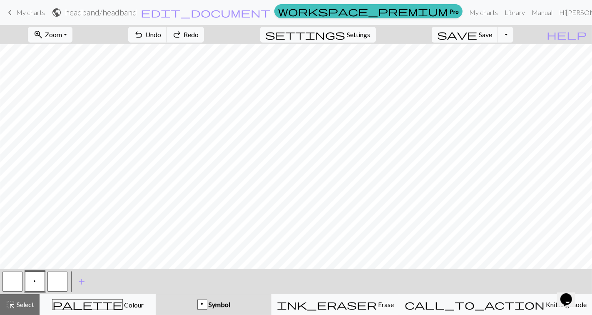
click at [156, 294] on button "p Symbol" at bounding box center [214, 304] width 116 height 21
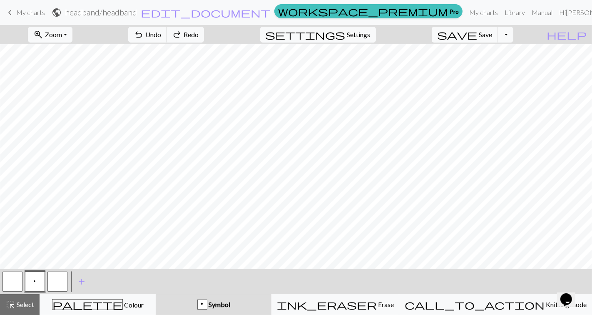
click at [156, 294] on button "p Symbol" at bounding box center [214, 304] width 116 height 21
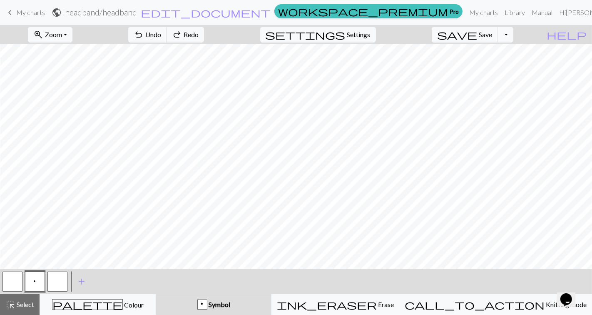
click at [156, 294] on button "p Symbol" at bounding box center [214, 304] width 116 height 21
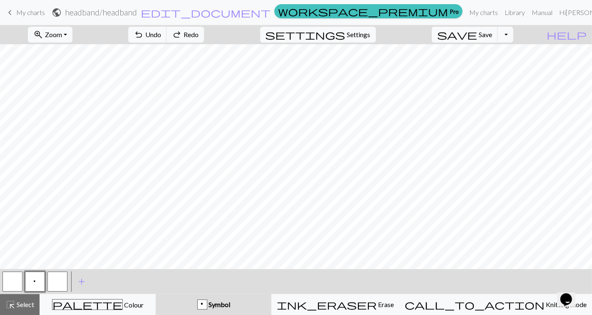
click at [156, 294] on button "p Symbol" at bounding box center [214, 304] width 116 height 21
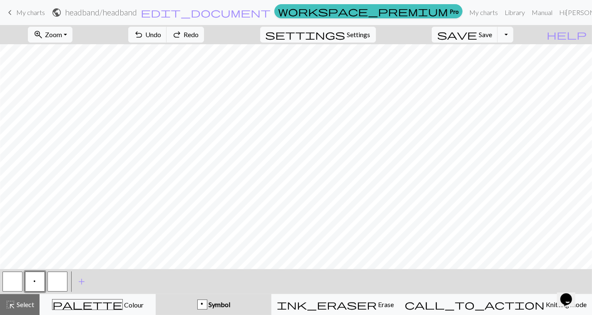
click at [156, 294] on button "p Symbol" at bounding box center [214, 304] width 116 height 21
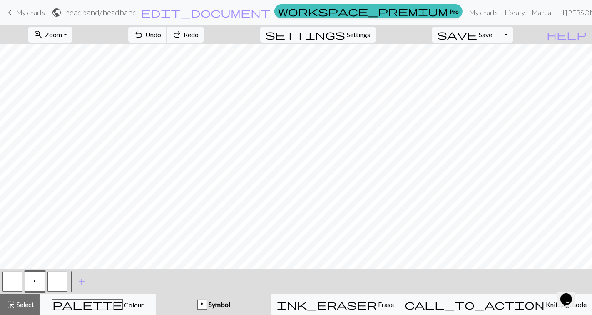
click at [156, 294] on button "p Symbol" at bounding box center [214, 304] width 116 height 21
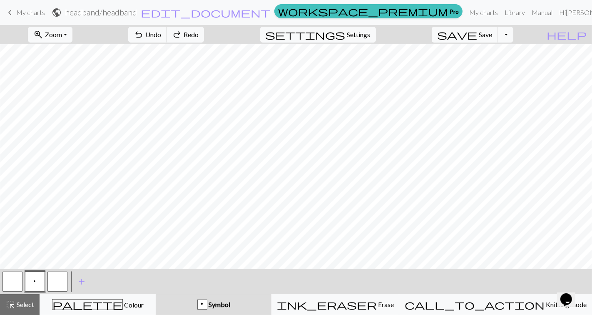
click at [156, 294] on button "p Symbol" at bounding box center [214, 304] width 116 height 21
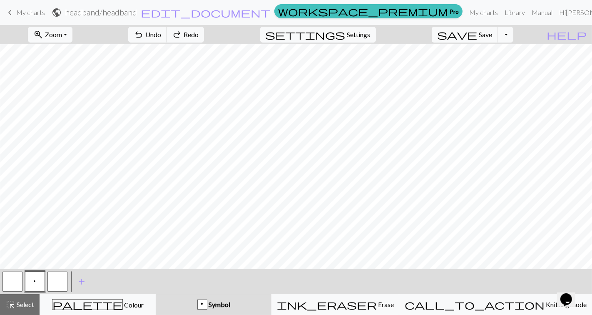
click at [156, 294] on button "p Symbol" at bounding box center [214, 304] width 116 height 21
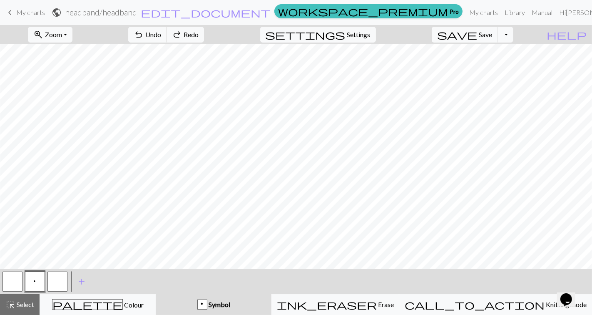
click at [156, 294] on button "p Symbol" at bounding box center [214, 304] width 116 height 21
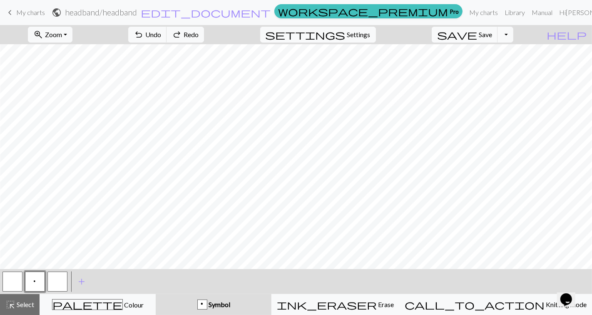
click at [156, 294] on button "p Symbol" at bounding box center [214, 304] width 116 height 21
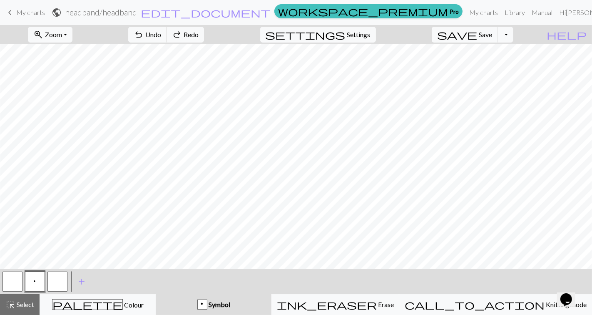
click at [156, 294] on button "p Symbol" at bounding box center [214, 304] width 116 height 21
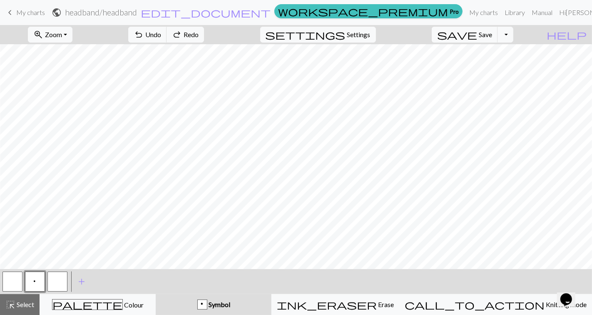
click at [156, 294] on button "p Symbol" at bounding box center [214, 304] width 116 height 21
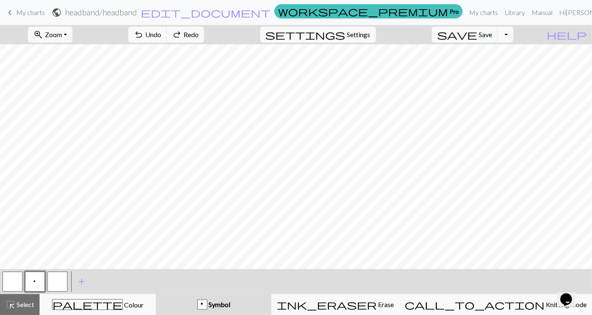
click at [156, 294] on button "p Symbol" at bounding box center [214, 304] width 116 height 21
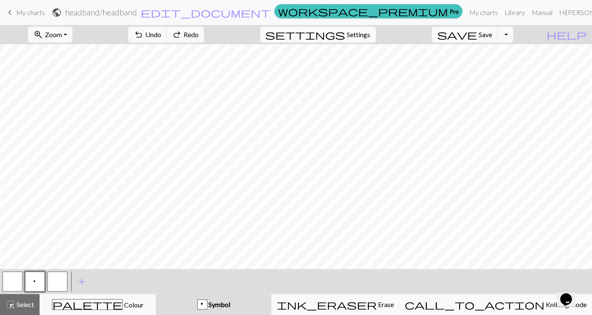
click at [156, 294] on button "p Symbol" at bounding box center [214, 304] width 116 height 21
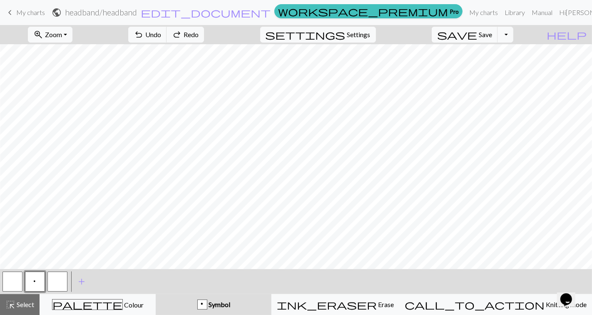
click at [156, 294] on button "p Symbol" at bounding box center [214, 304] width 116 height 21
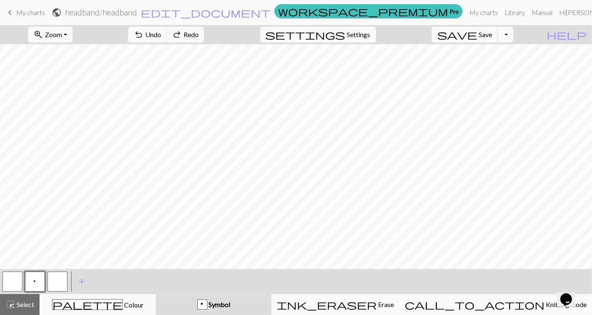
click at [156, 294] on button "p Symbol" at bounding box center [214, 304] width 116 height 21
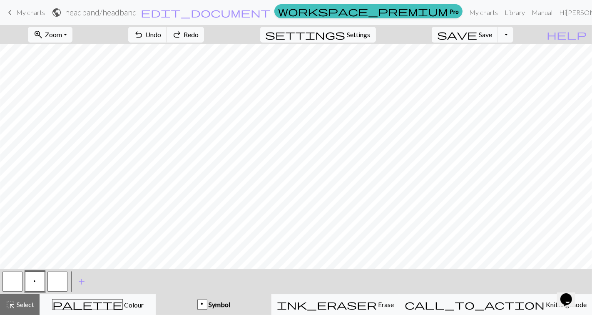
click at [156, 294] on button "p Symbol" at bounding box center [214, 304] width 116 height 21
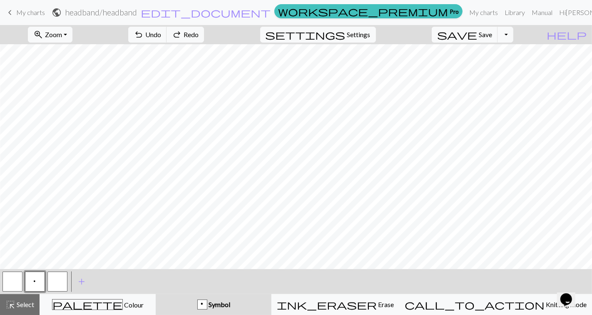
click at [156, 294] on button "p Symbol" at bounding box center [214, 304] width 116 height 21
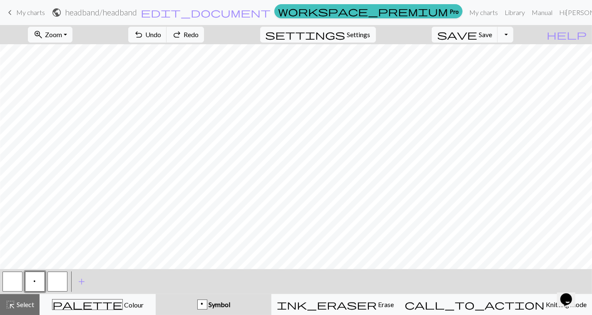
click at [156, 294] on button "p Symbol" at bounding box center [214, 304] width 116 height 21
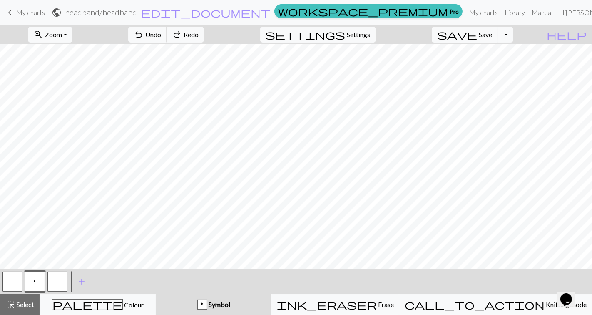
click at [156, 294] on button "p Symbol" at bounding box center [214, 304] width 116 height 21
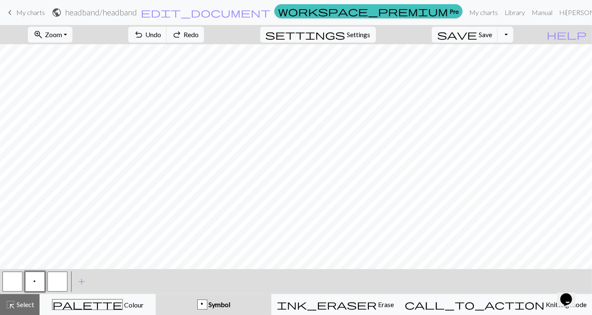
click at [156, 294] on button "p Symbol" at bounding box center [214, 304] width 116 height 21
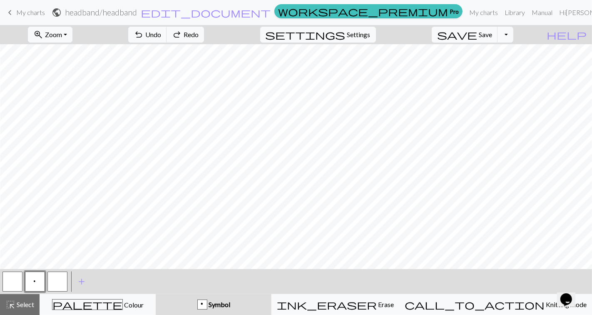
click at [156, 294] on button "p Symbol" at bounding box center [214, 304] width 116 height 21
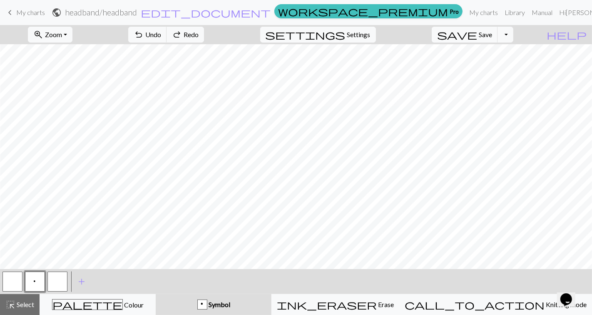
click at [156, 294] on button "p Symbol" at bounding box center [214, 304] width 116 height 21
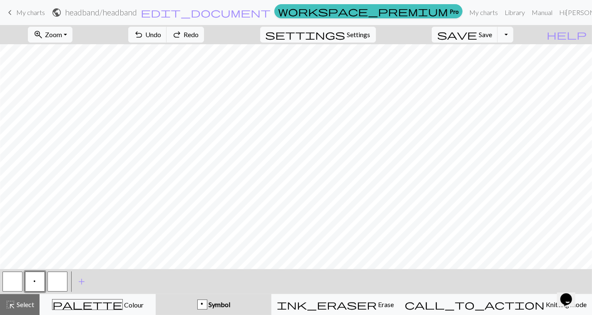
click at [156, 294] on button "p Symbol" at bounding box center [214, 304] width 116 height 21
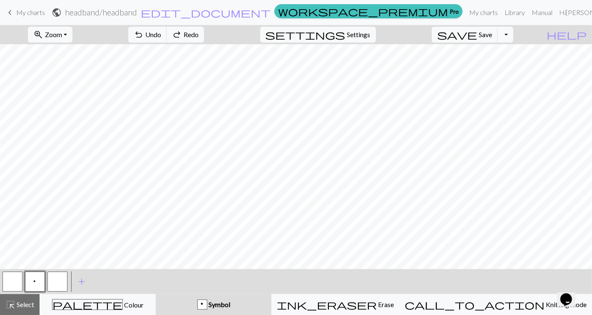
click at [156, 294] on button "p Symbol" at bounding box center [214, 304] width 116 height 21
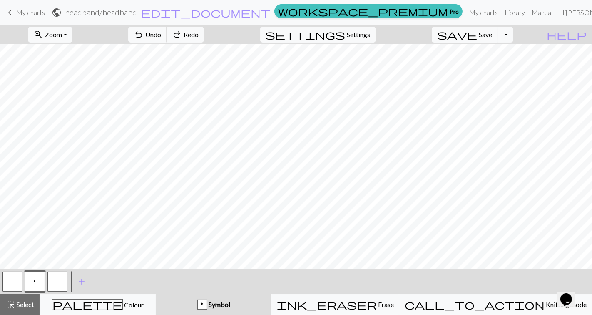
click at [156, 294] on button "p Symbol" at bounding box center [214, 304] width 116 height 21
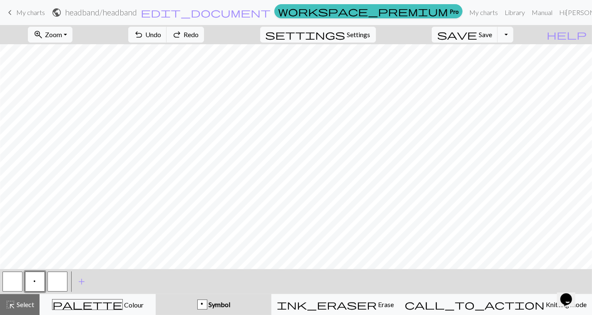
click at [156, 294] on button "p Symbol" at bounding box center [214, 304] width 116 height 21
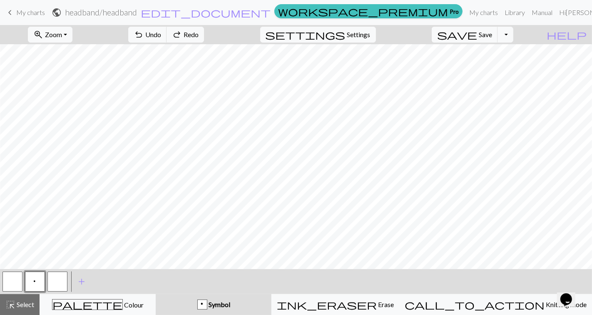
click at [156, 294] on button "p Symbol" at bounding box center [214, 304] width 116 height 21
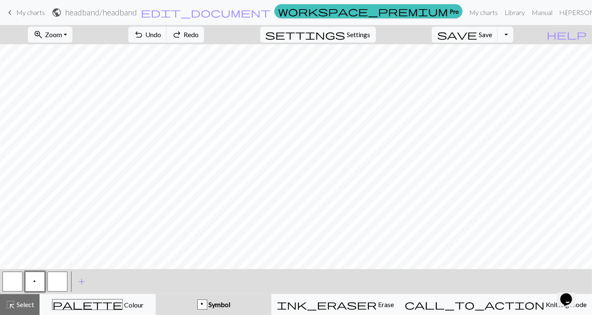
click at [156, 294] on button "p Symbol" at bounding box center [214, 304] width 116 height 21
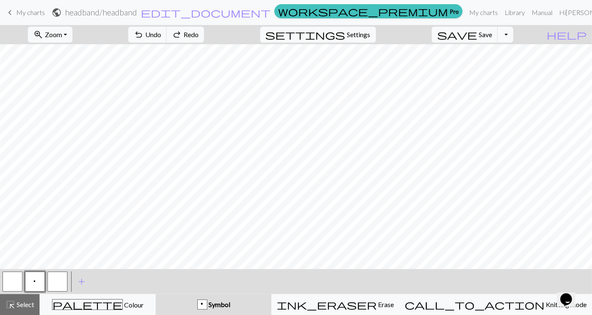
click at [156, 294] on button "p Symbol" at bounding box center [214, 304] width 116 height 21
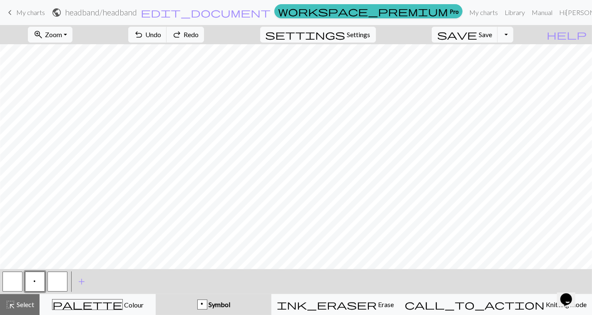
click at [156, 294] on button "p Symbol" at bounding box center [214, 304] width 116 height 21
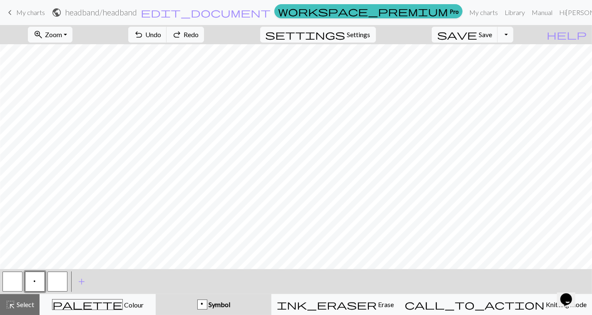
click at [156, 294] on button "p Symbol" at bounding box center [214, 304] width 116 height 21
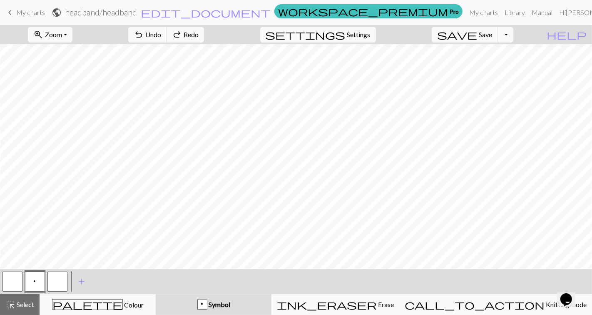
click at [156, 294] on button "p Symbol" at bounding box center [214, 304] width 116 height 21
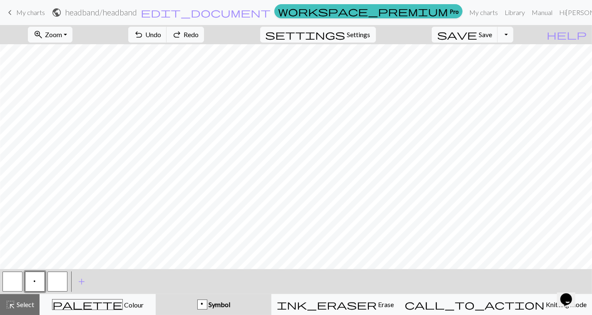
click at [156, 294] on button "p Symbol" at bounding box center [214, 304] width 116 height 21
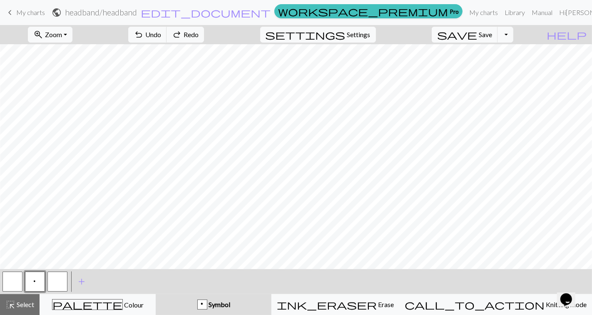
click at [156, 294] on button "p Symbol" at bounding box center [214, 304] width 116 height 21
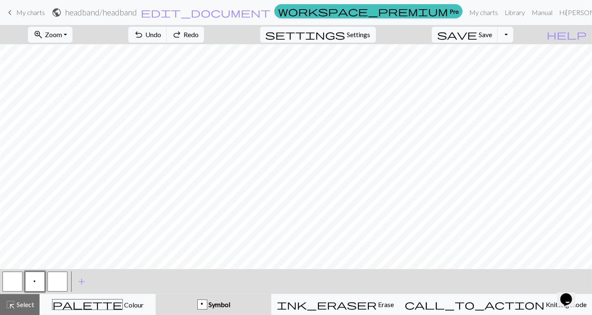
click at [156, 294] on button "p Symbol" at bounding box center [214, 304] width 116 height 21
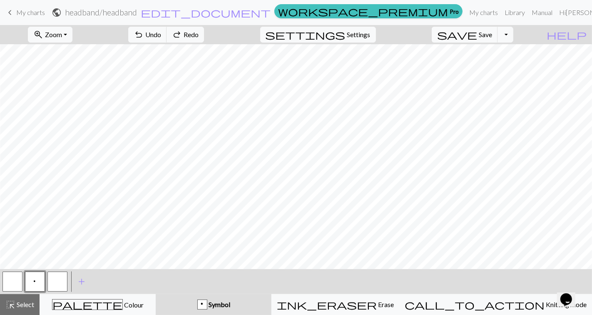
click at [156, 294] on button "p Symbol" at bounding box center [214, 304] width 116 height 21
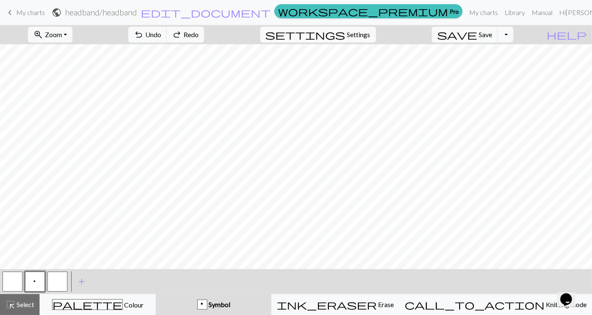
click at [156, 294] on button "p Symbol" at bounding box center [214, 304] width 116 height 21
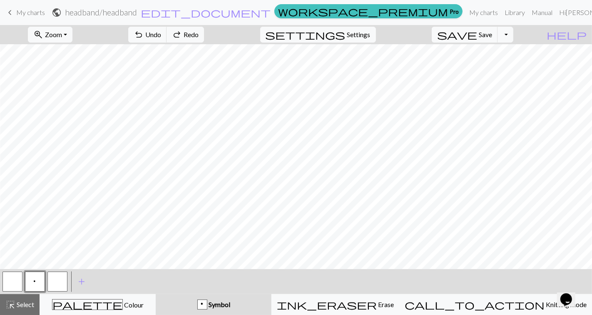
click at [156, 294] on button "p Symbol" at bounding box center [214, 304] width 116 height 21
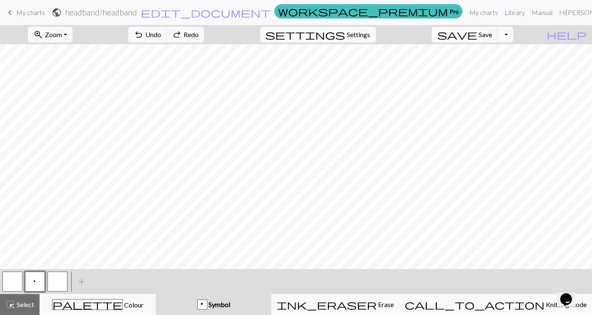
click at [156, 294] on button "p Symbol" at bounding box center [214, 304] width 116 height 21
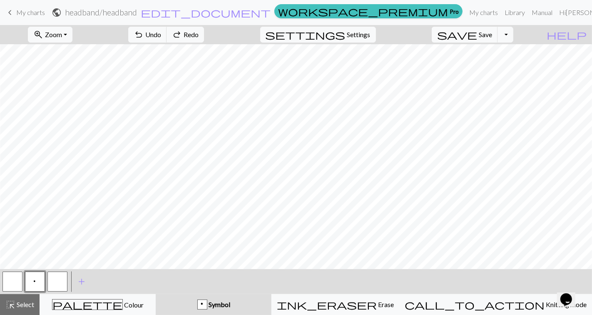
click at [156, 294] on button "p Symbol" at bounding box center [214, 304] width 116 height 21
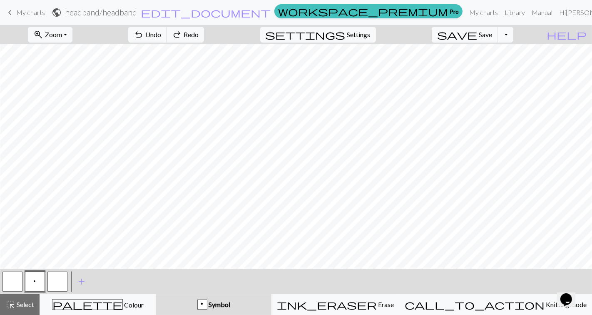
click at [156, 294] on button "p Symbol" at bounding box center [214, 304] width 116 height 21
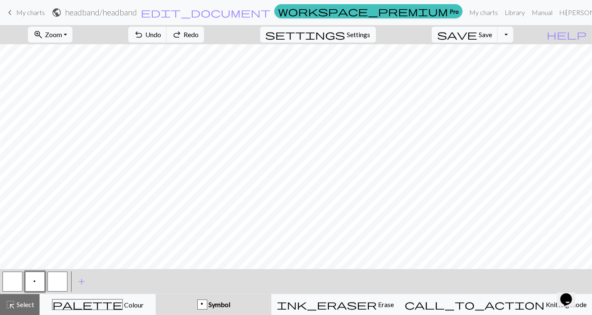
click at [156, 294] on button "p Symbol" at bounding box center [214, 304] width 116 height 21
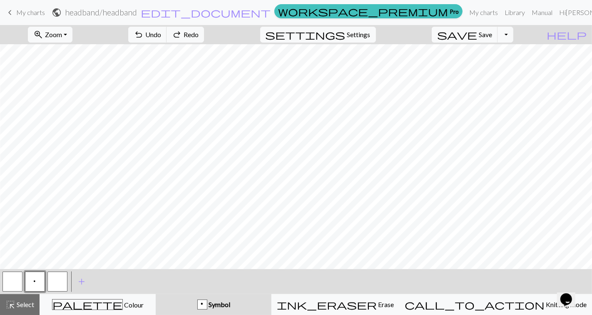
click at [156, 294] on button "p Symbol" at bounding box center [214, 304] width 116 height 21
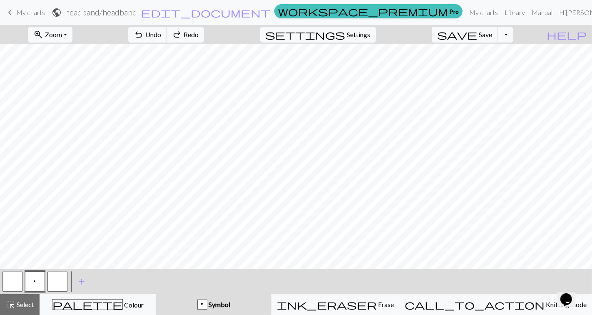
click at [156, 294] on button "p Symbol" at bounding box center [214, 304] width 116 height 21
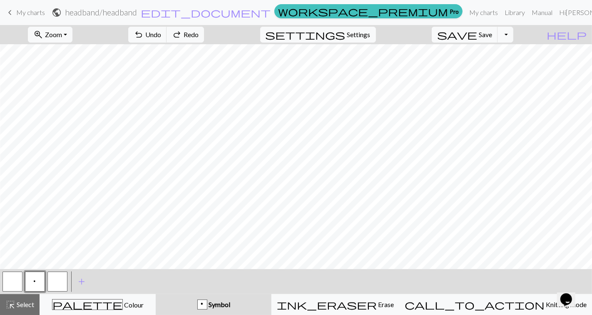
click at [156, 294] on button "p Symbol" at bounding box center [214, 304] width 116 height 21
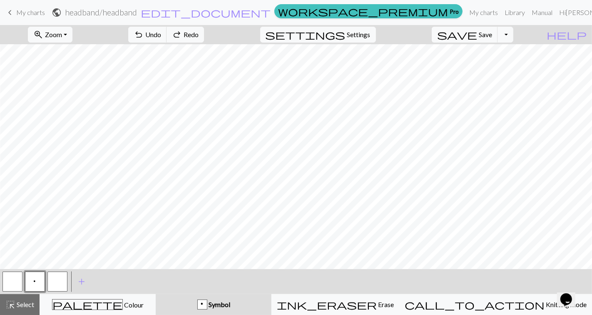
click at [156, 294] on button "p Symbol" at bounding box center [214, 304] width 116 height 21
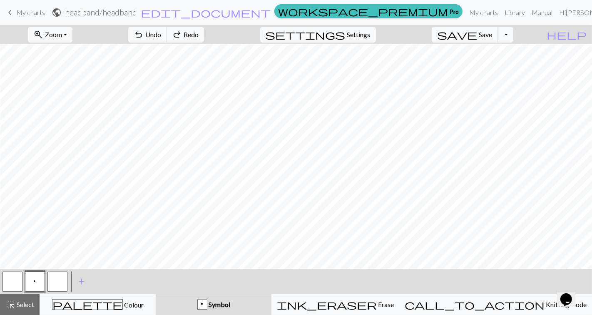
click at [156, 294] on button "p Symbol" at bounding box center [214, 304] width 116 height 21
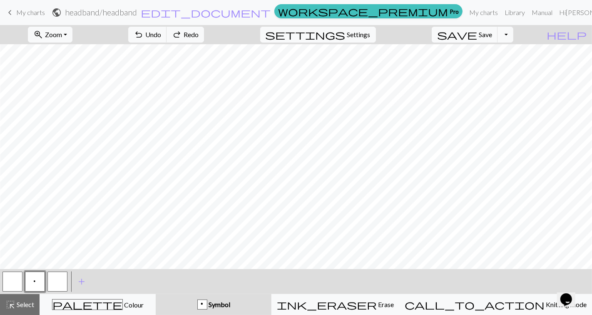
click at [156, 294] on button "p Symbol" at bounding box center [214, 304] width 116 height 21
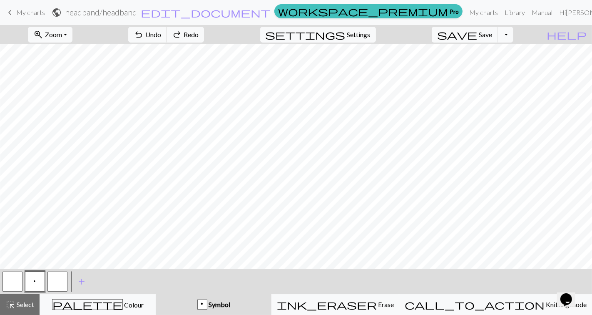
click at [156, 294] on button "p Symbol" at bounding box center [214, 304] width 116 height 21
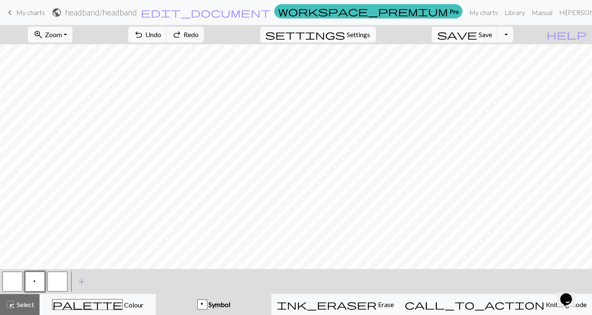
click at [156, 294] on button "p Symbol" at bounding box center [214, 304] width 116 height 21
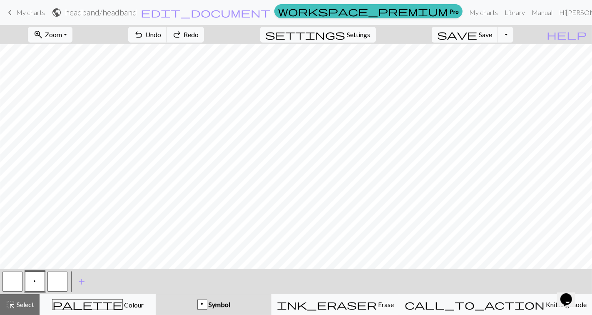
click at [156, 294] on button "p Symbol" at bounding box center [214, 304] width 116 height 21
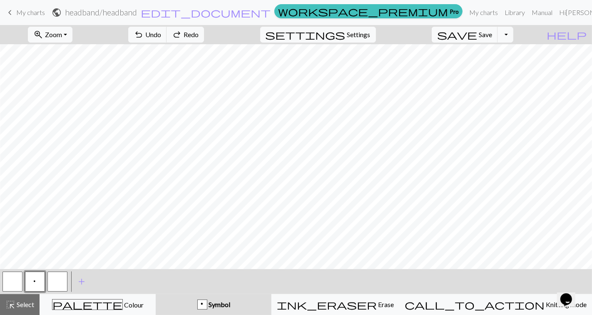
click at [156, 294] on button "p Symbol" at bounding box center [214, 304] width 116 height 21
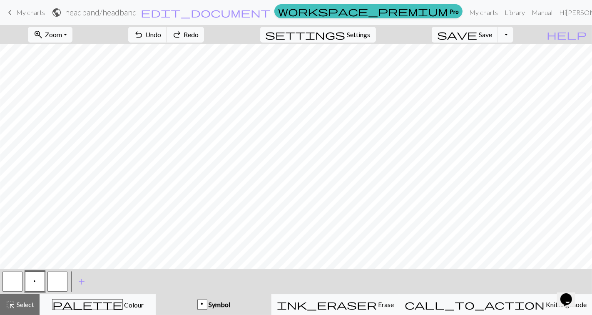
click at [156, 294] on button "p Symbol" at bounding box center [214, 304] width 116 height 21
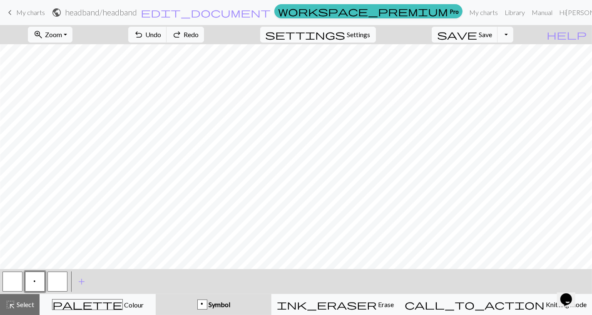
click at [156, 294] on button "p Symbol" at bounding box center [214, 304] width 116 height 21
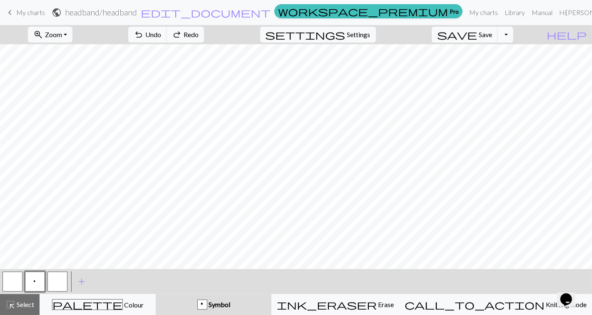
click at [156, 294] on button "p Symbol" at bounding box center [214, 304] width 116 height 21
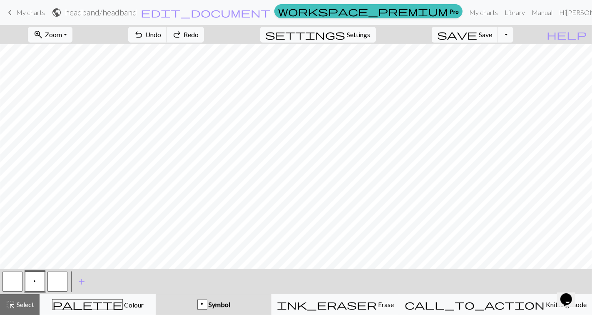
click at [156, 294] on button "p Symbol" at bounding box center [214, 304] width 116 height 21
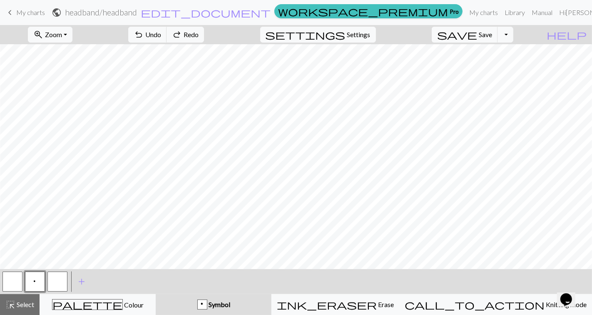
click at [156, 294] on button "p Symbol" at bounding box center [214, 304] width 116 height 21
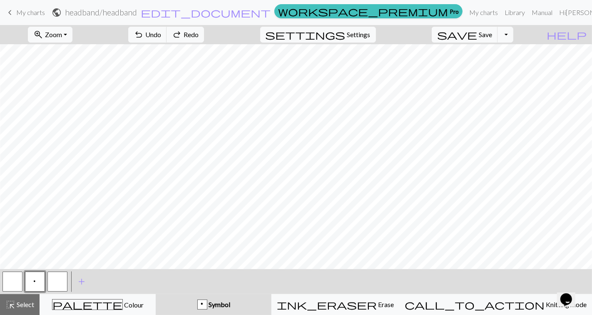
click at [156, 294] on button "p Symbol" at bounding box center [214, 304] width 116 height 21
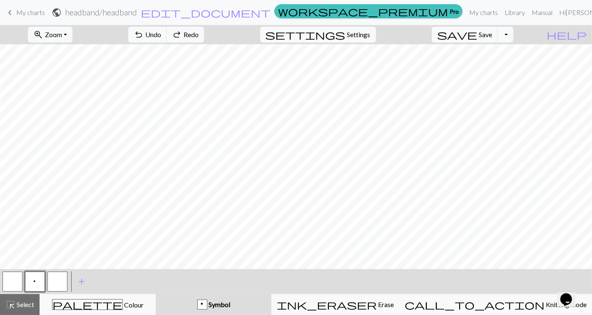
click
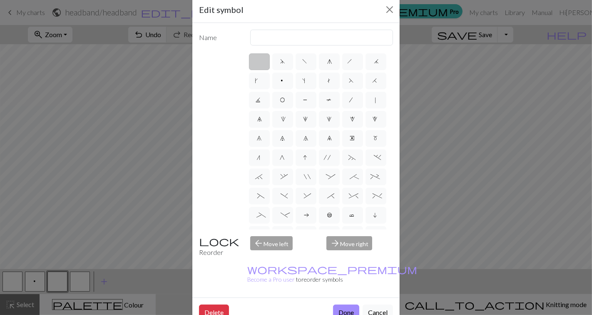
scroll to position [15, 0]
radio input "true"
type input "purl"
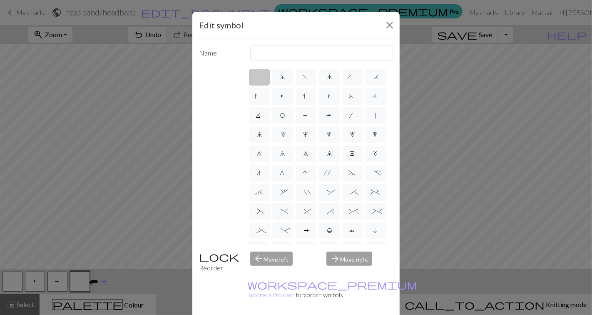
radio input "true"
type input "slip stitch"
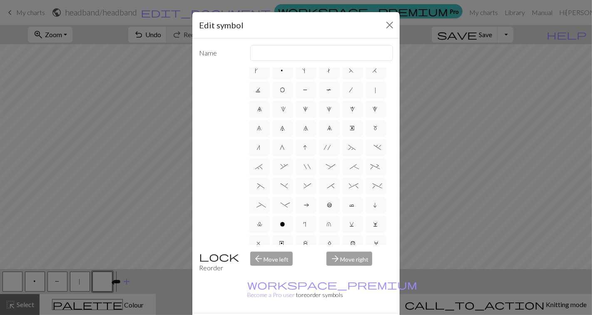
scroll to position [51, 0]
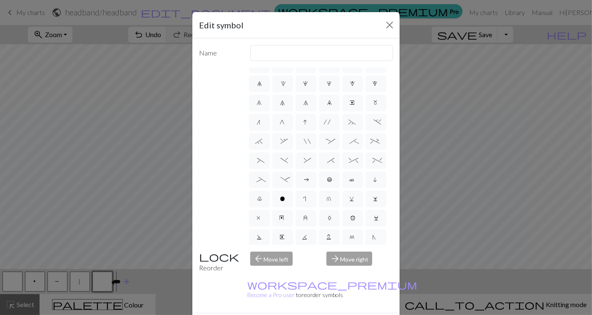
radio input "true"
type input "left part of right 3+ stitch cable, wyib"
radio input "true"
type input "left part of left 3+ stitch cable, wyif"
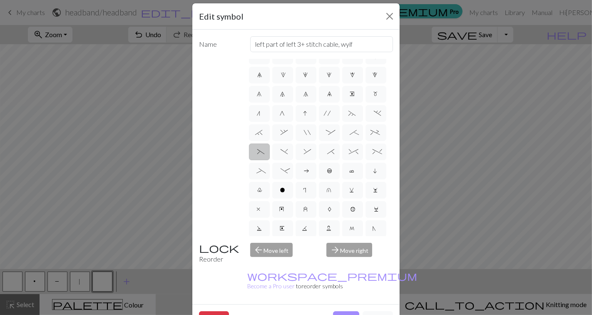
scroll to position [9, 0]
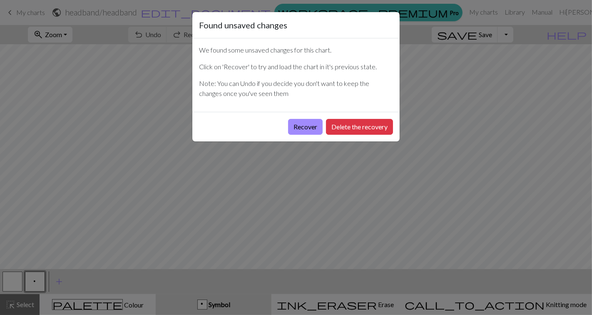
click at [307, 129] on button "Recover" at bounding box center [305, 127] width 35 height 16
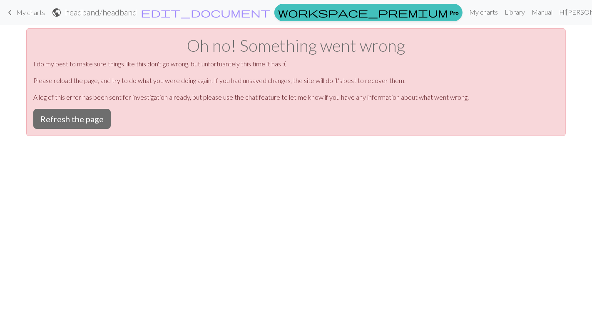
click at [22, 17] on link "keyboard_arrow_left My charts" at bounding box center [25, 12] width 40 height 14
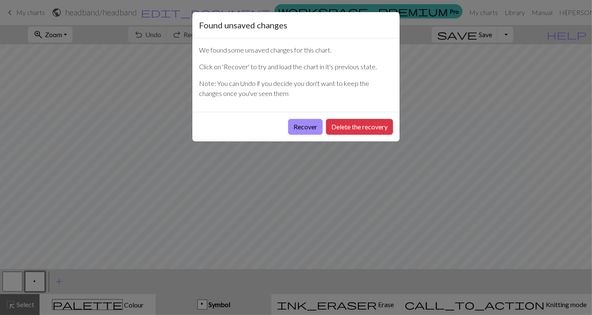
click at [303, 130] on button "Recover" at bounding box center [305, 127] width 35 height 16
